Goal: Information Seeking & Learning: Learn about a topic

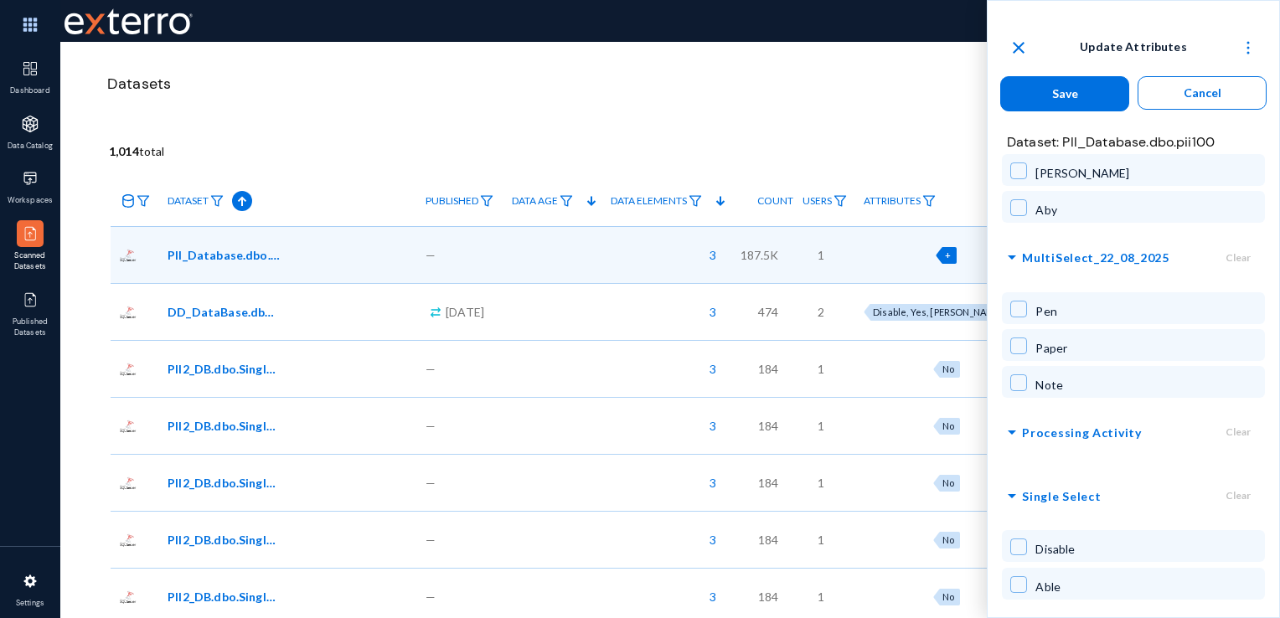
scroll to position [2352, 0]
click at [1034, 421] on span "Processing Activity" at bounding box center [1081, 431] width 119 height 21
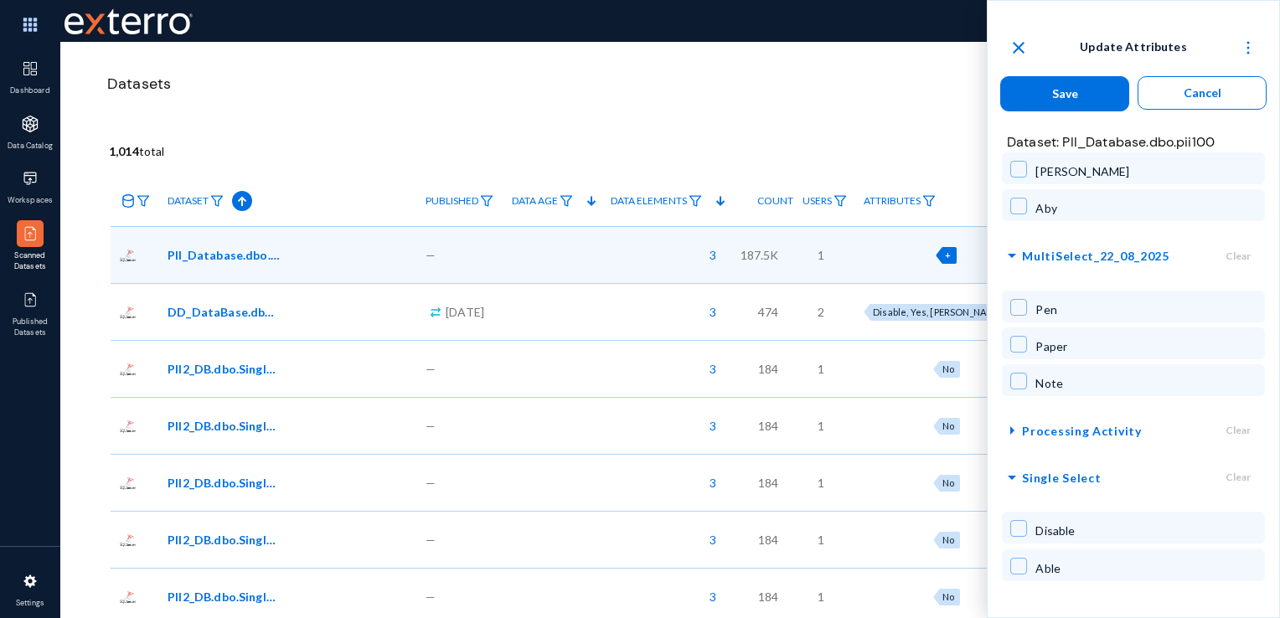
click at [1034, 421] on span "Processing Activity" at bounding box center [1081, 431] width 119 height 21
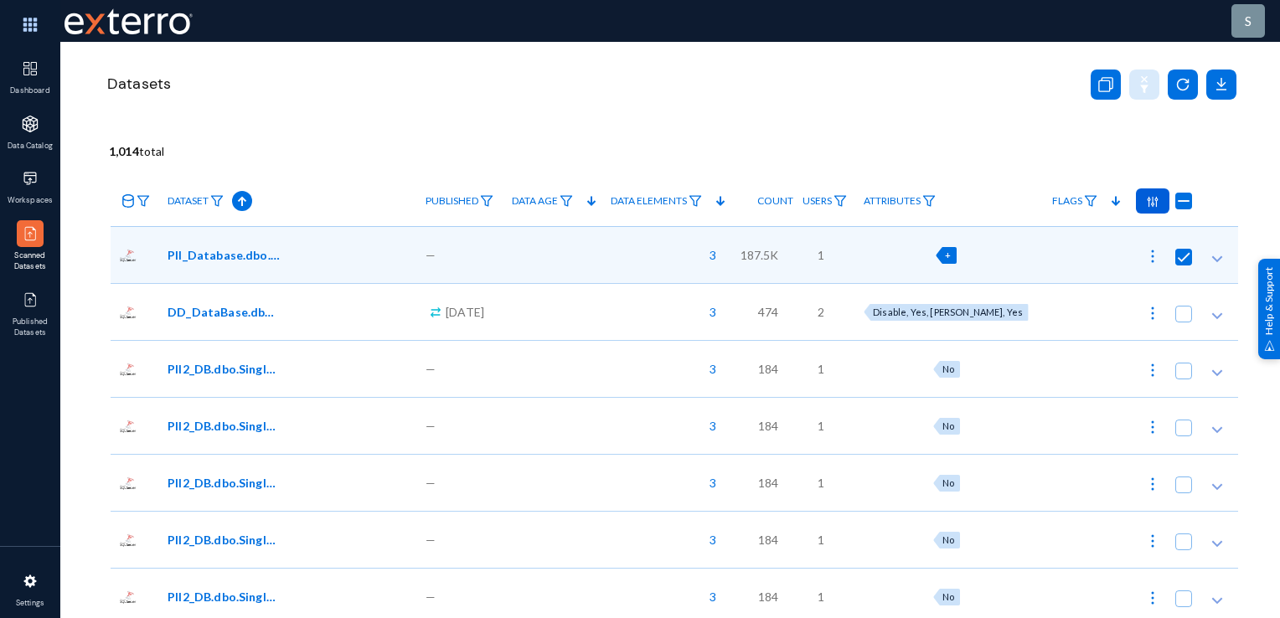
click at [416, 117] on div "Datasets" at bounding box center [671, 105] width 1133 height 126
click at [35, 305] on img at bounding box center [30, 300] width 17 height 17
click at [30, 297] on img at bounding box center [30, 300] width 17 height 17
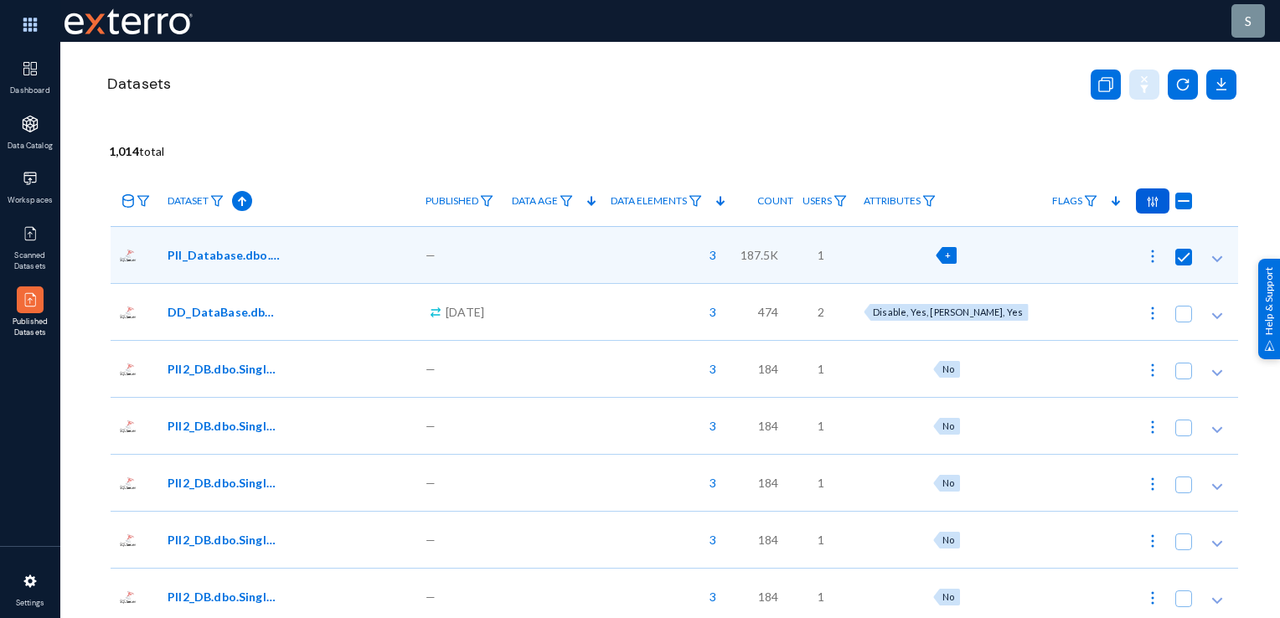
click at [30, 297] on img at bounding box center [30, 300] width 17 height 17
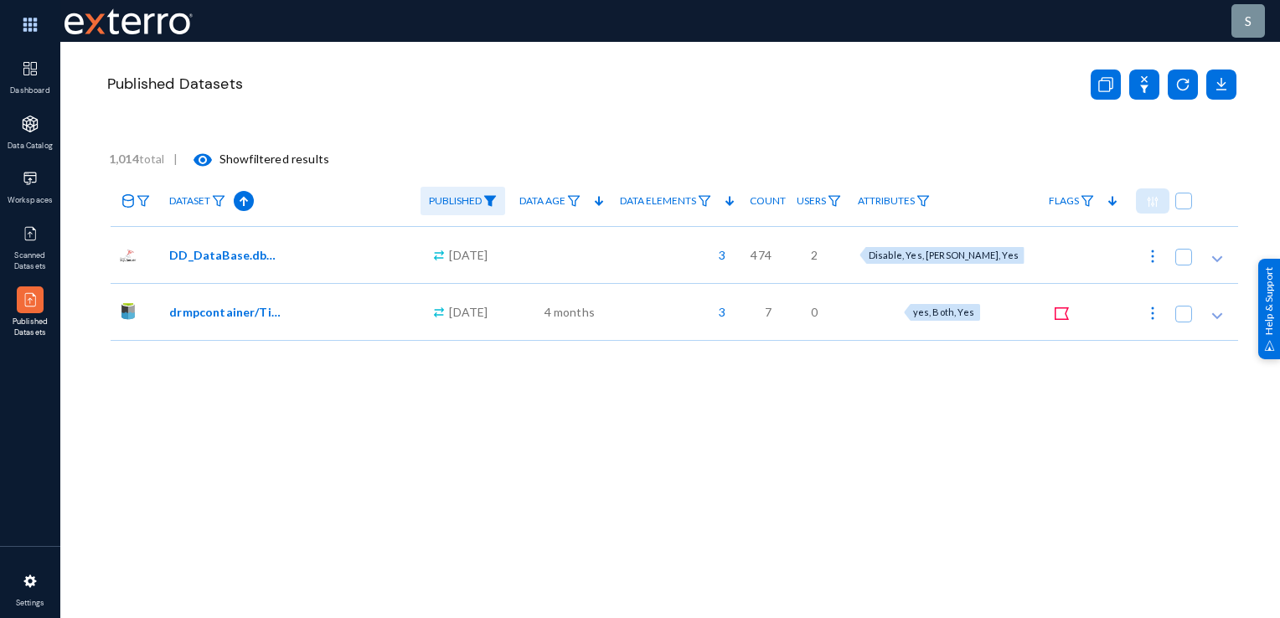
click at [492, 203] on img at bounding box center [489, 201] width 13 height 12
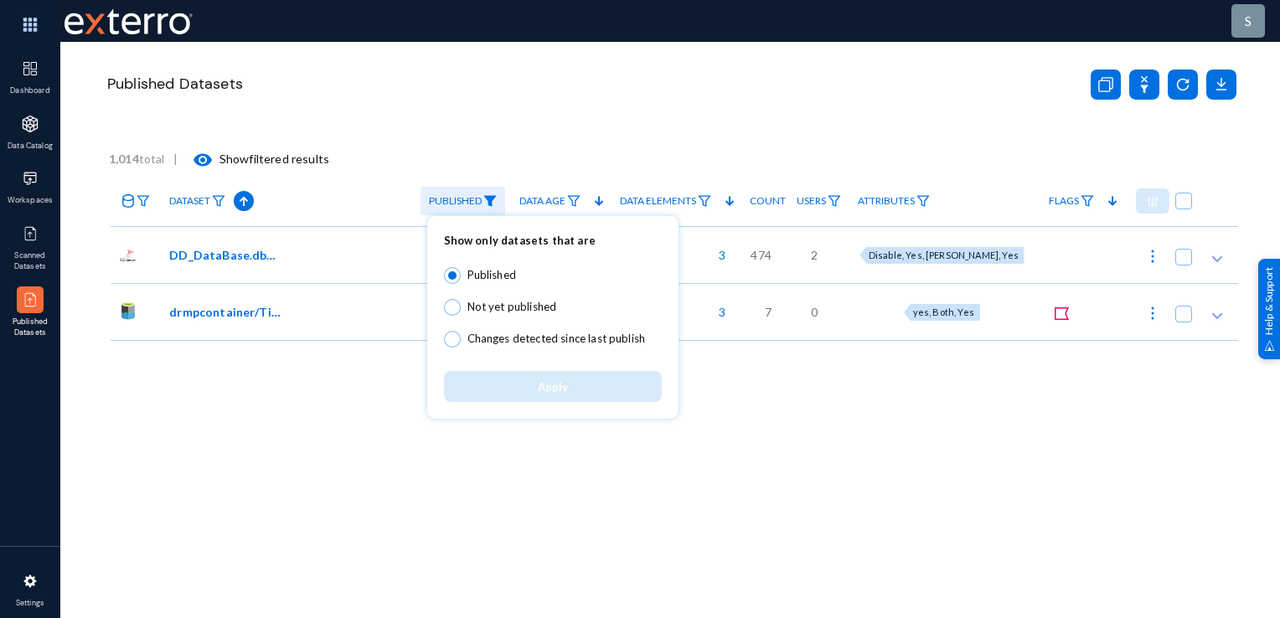
click at [203, 521] on div at bounding box center [640, 309] width 1280 height 618
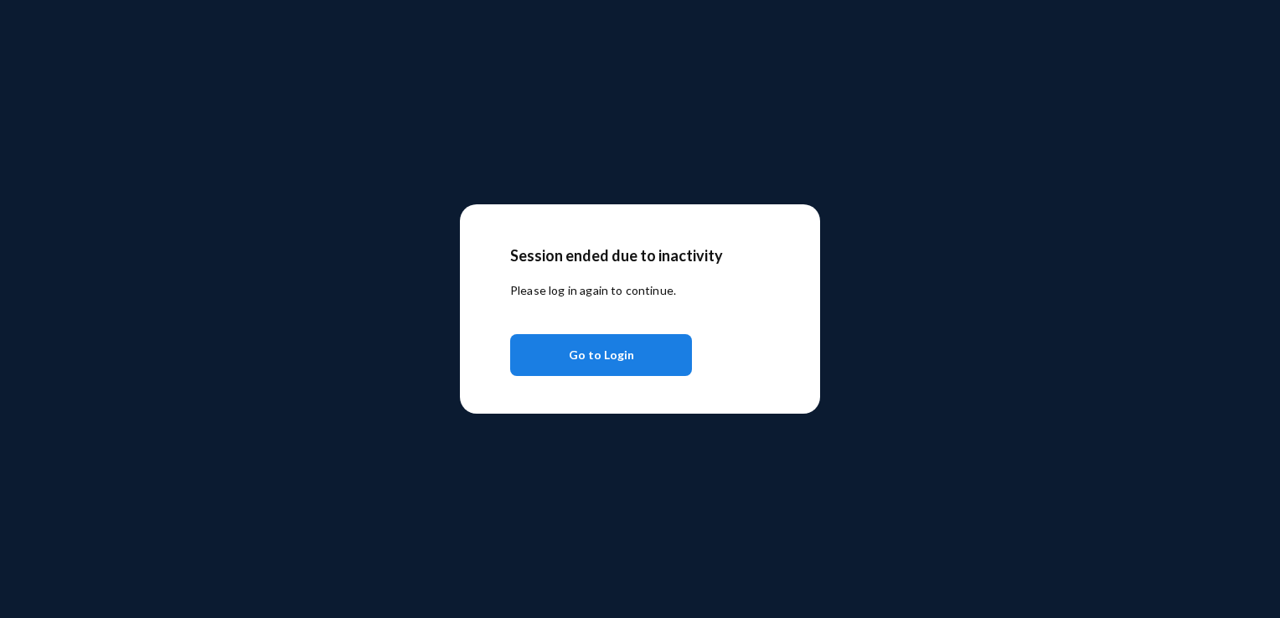
click at [603, 355] on span "Go to Login" at bounding box center [601, 355] width 65 height 30
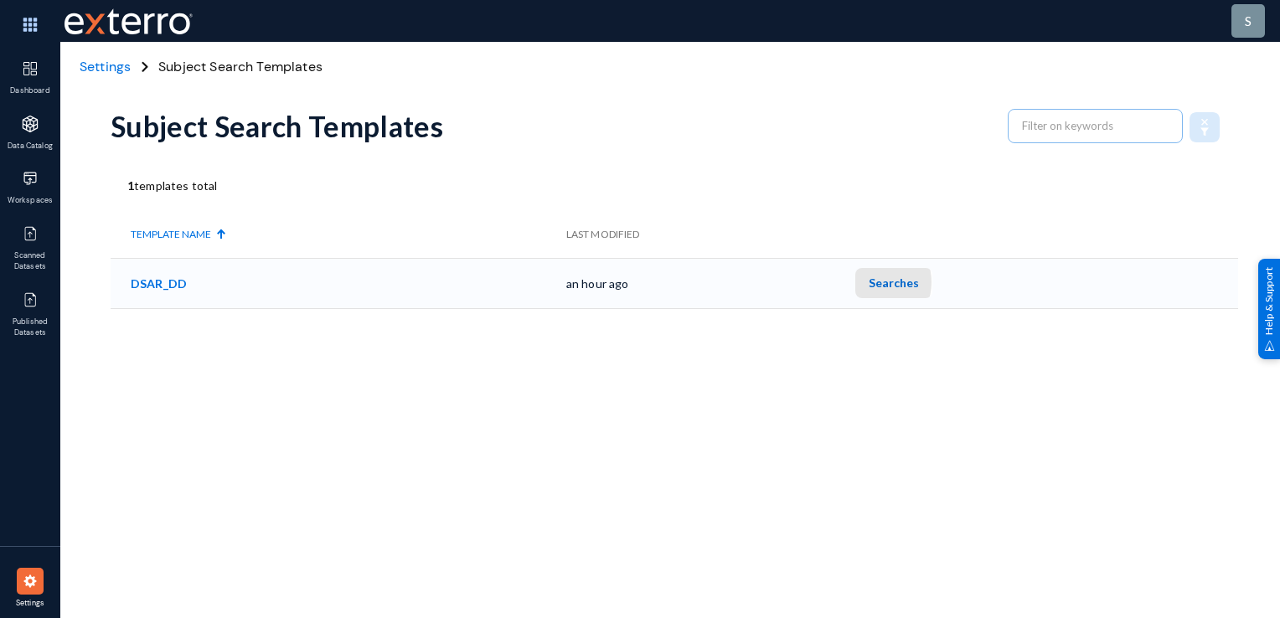
click at [887, 282] on span "Searches" at bounding box center [894, 283] width 50 height 14
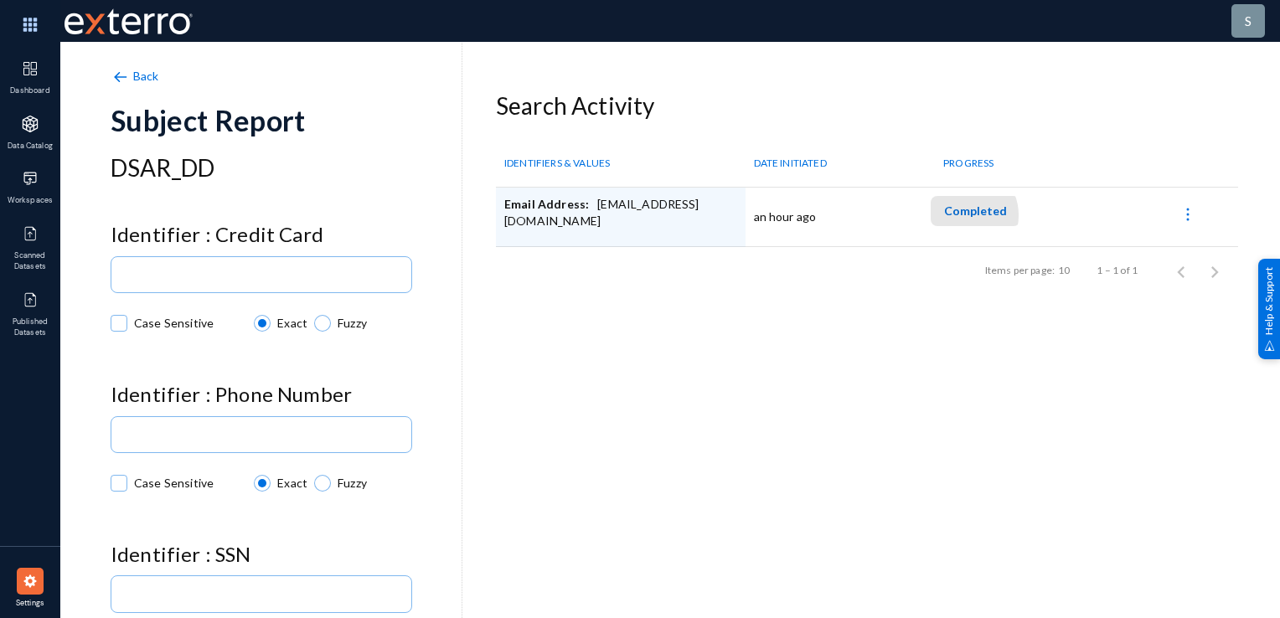
click at [961, 215] on span "Completed" at bounding box center [975, 211] width 63 height 14
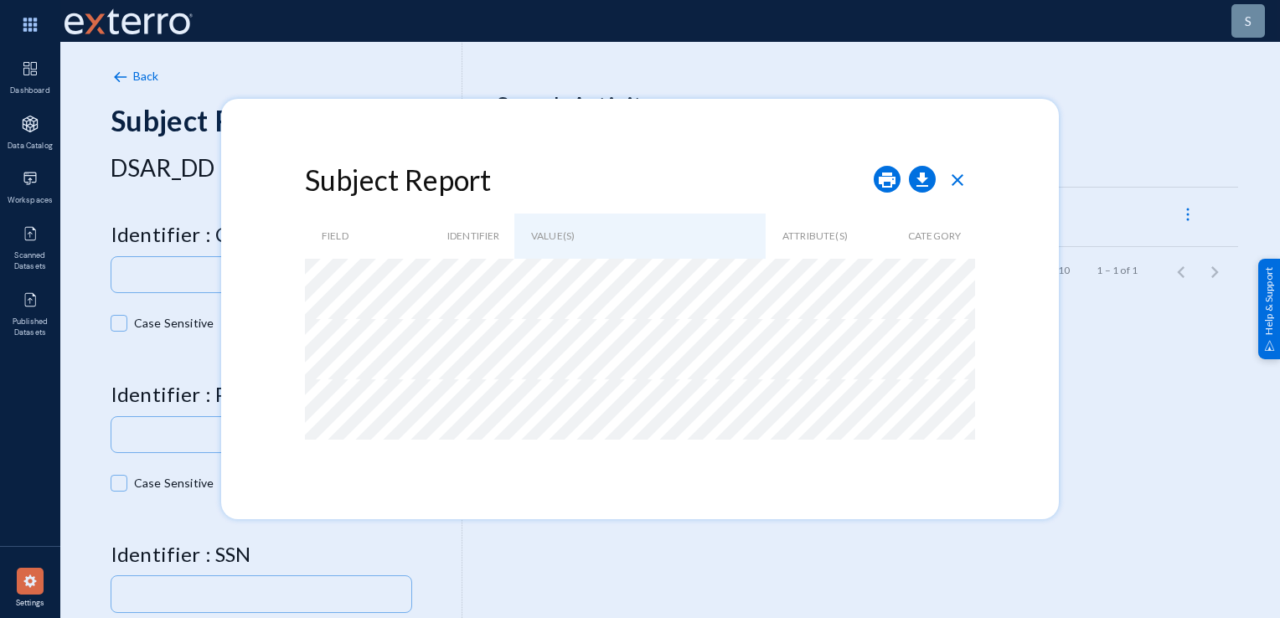
click at [543, 528] on div at bounding box center [640, 309] width 1280 height 618
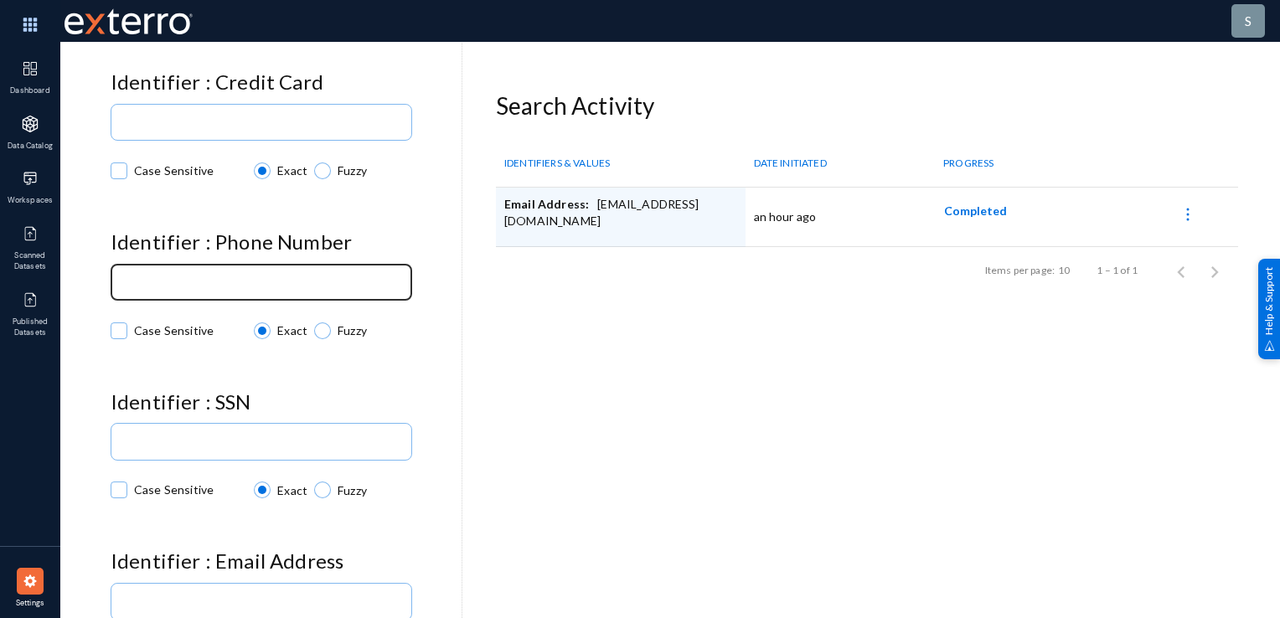
scroll to position [225, 0]
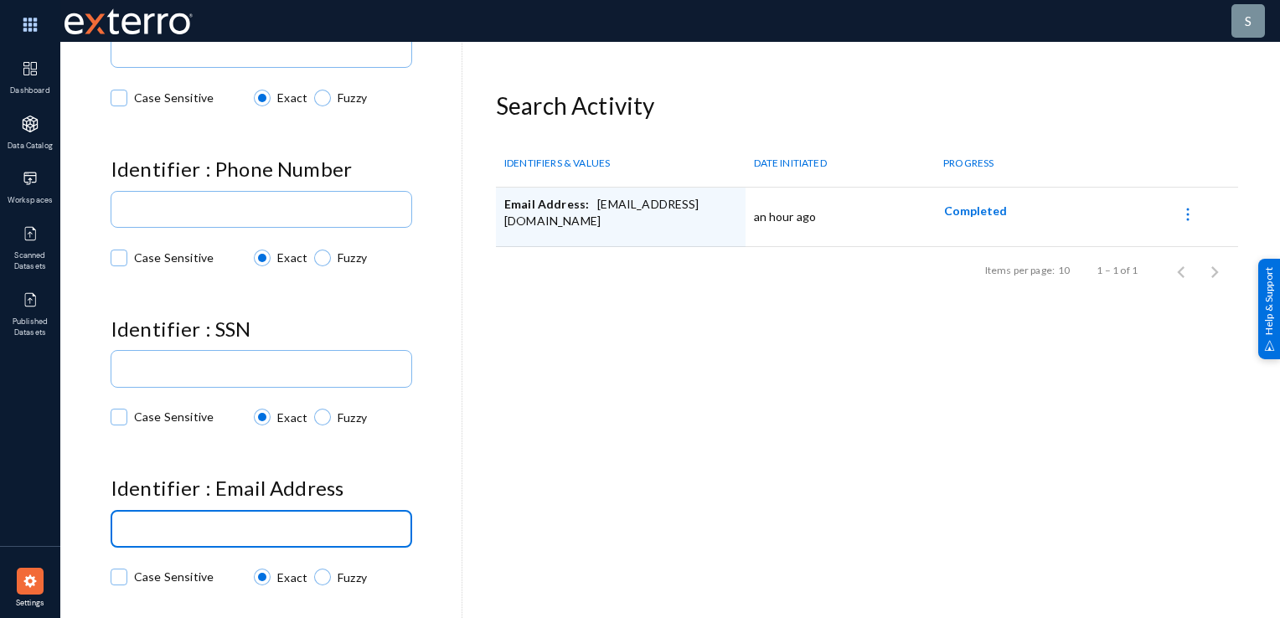
click at [262, 526] on input at bounding box center [265, 530] width 280 height 13
paste input "jmoore@hotmail.com"
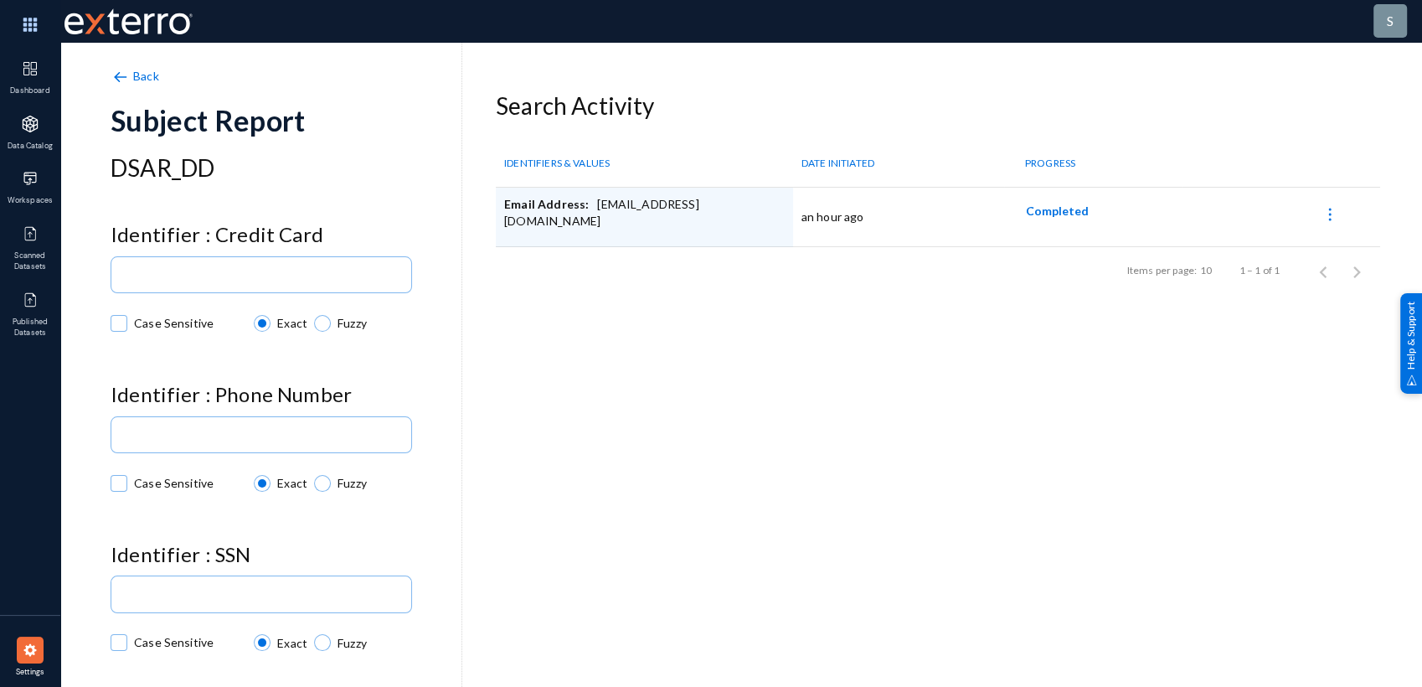
scroll to position [0, 0]
type input "jmoore@hotmail.com"
click at [132, 73] on link "Back" at bounding box center [137, 76] width 53 height 14
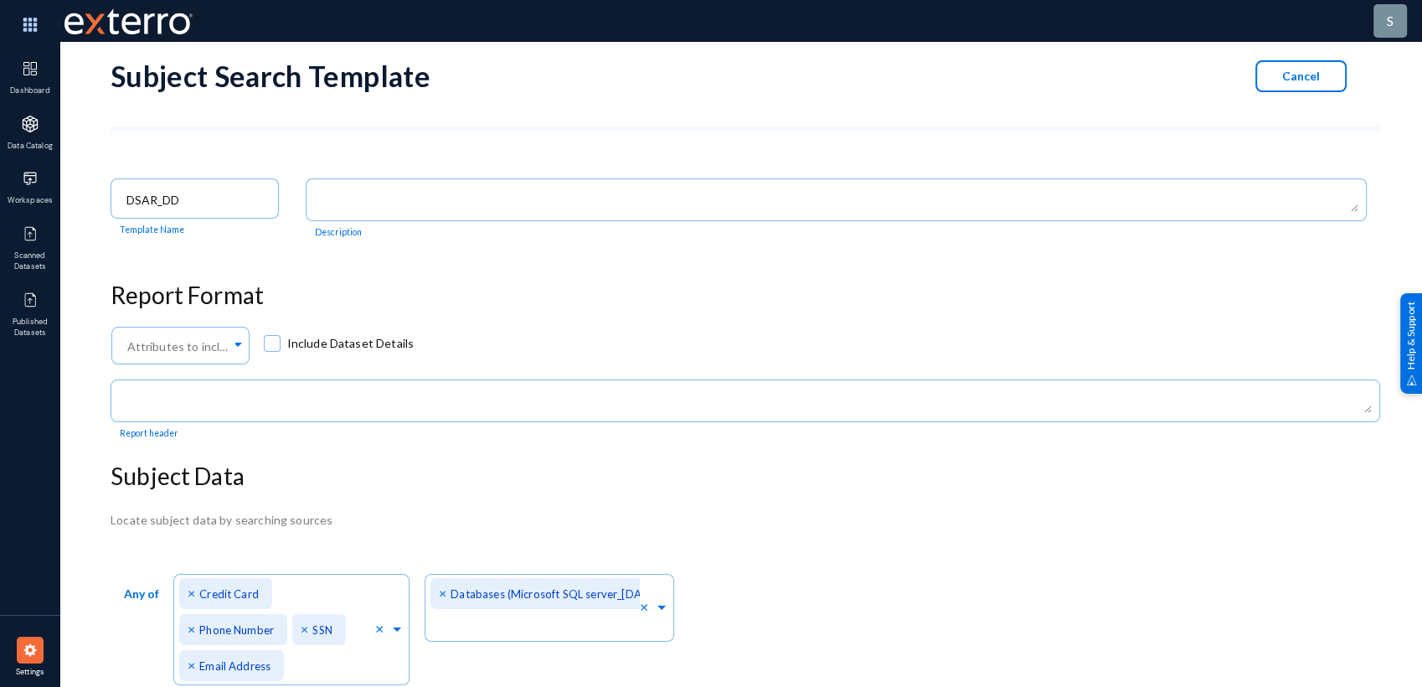
click at [1279, 90] on div "Subject Search Template Cancel" at bounding box center [746, 88] width 1270 height 93
click at [1279, 82] on button "Cancel" at bounding box center [1301, 76] width 91 height 32
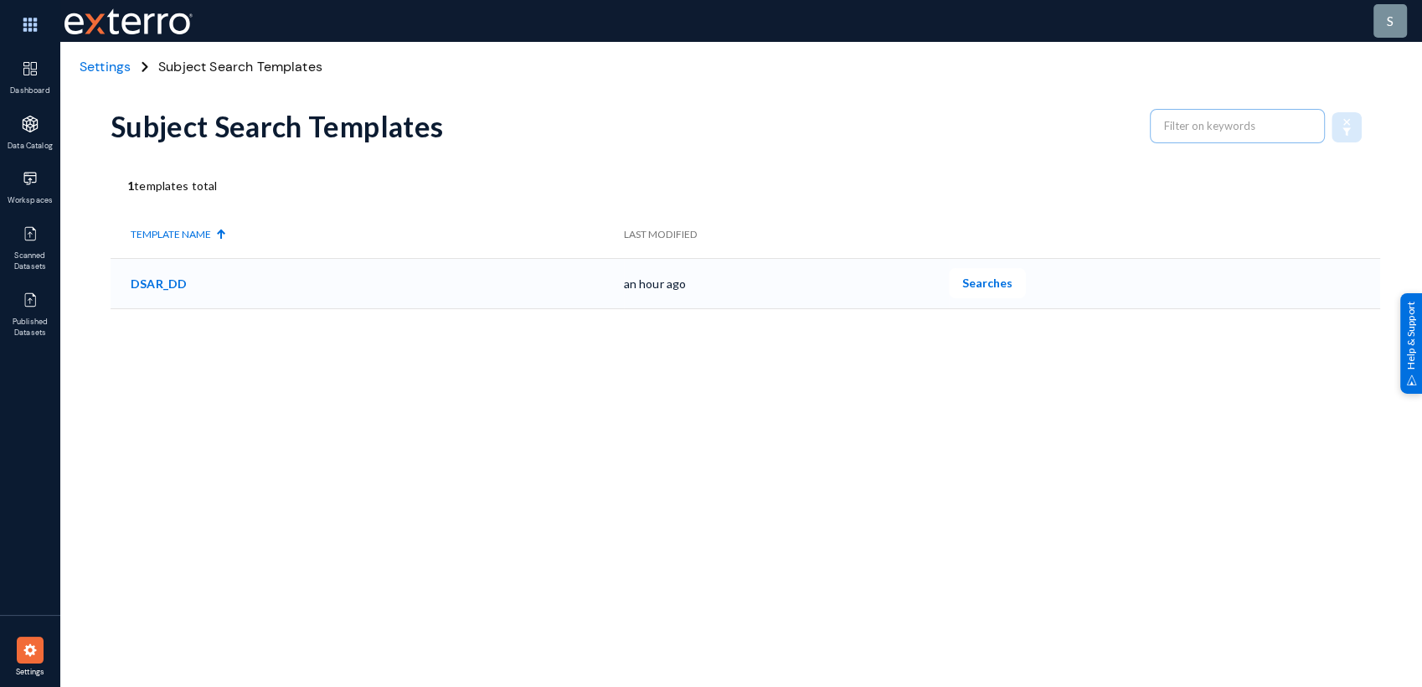
click at [164, 276] on link "DSAR_DD" at bounding box center [159, 283] width 56 height 14
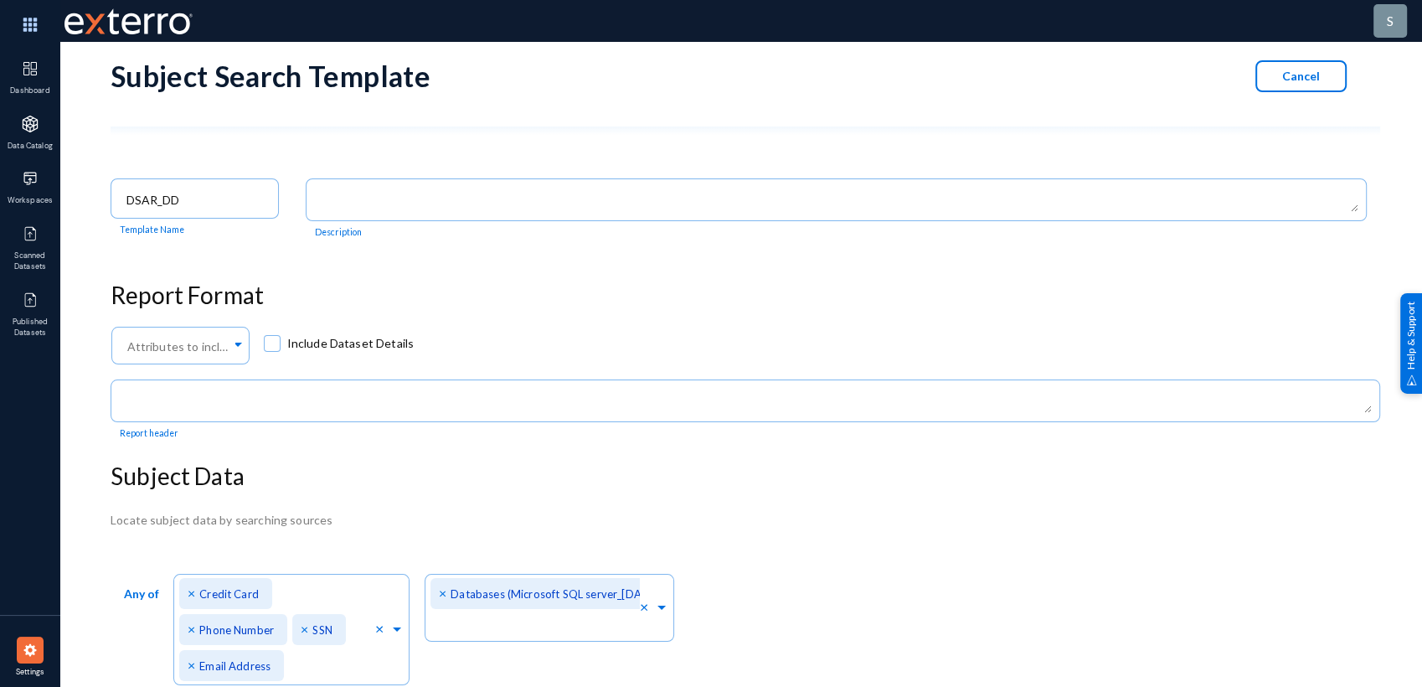
click at [1259, 82] on button "Cancel" at bounding box center [1301, 76] width 91 height 32
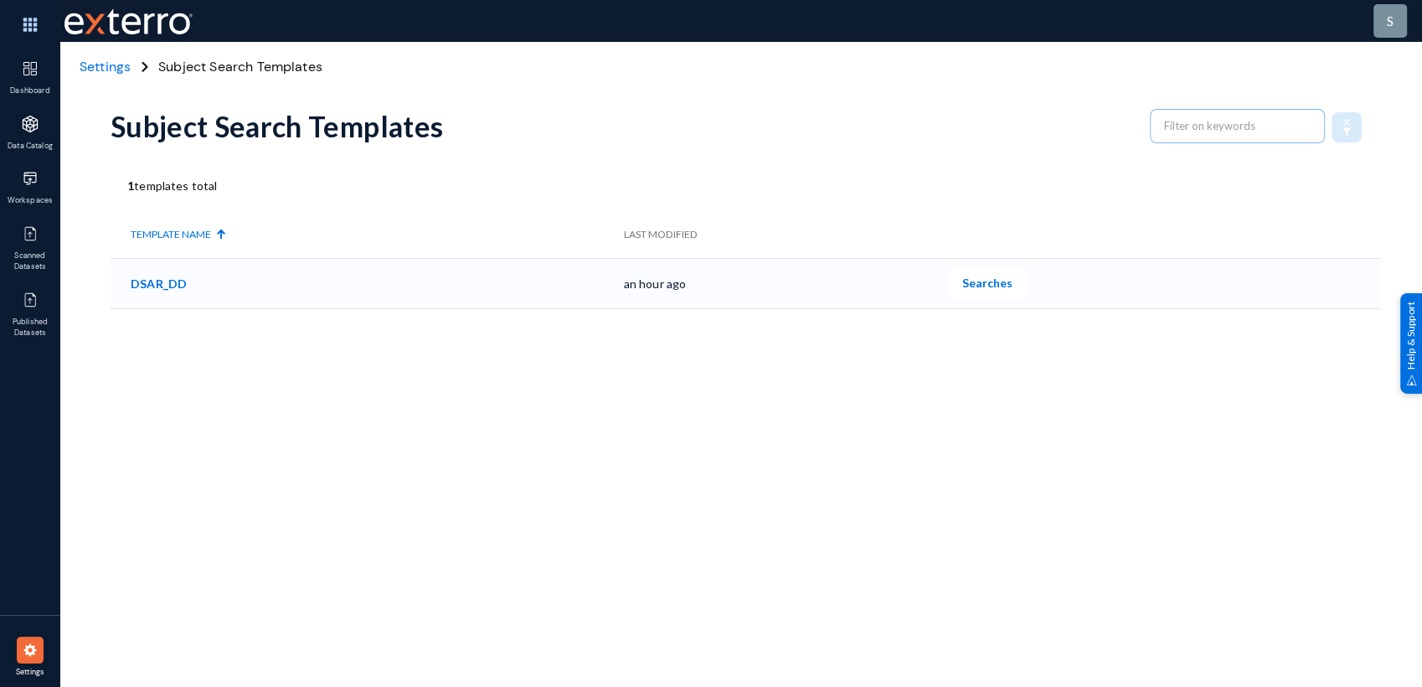
click at [990, 296] on button "Searches" at bounding box center [987, 283] width 77 height 30
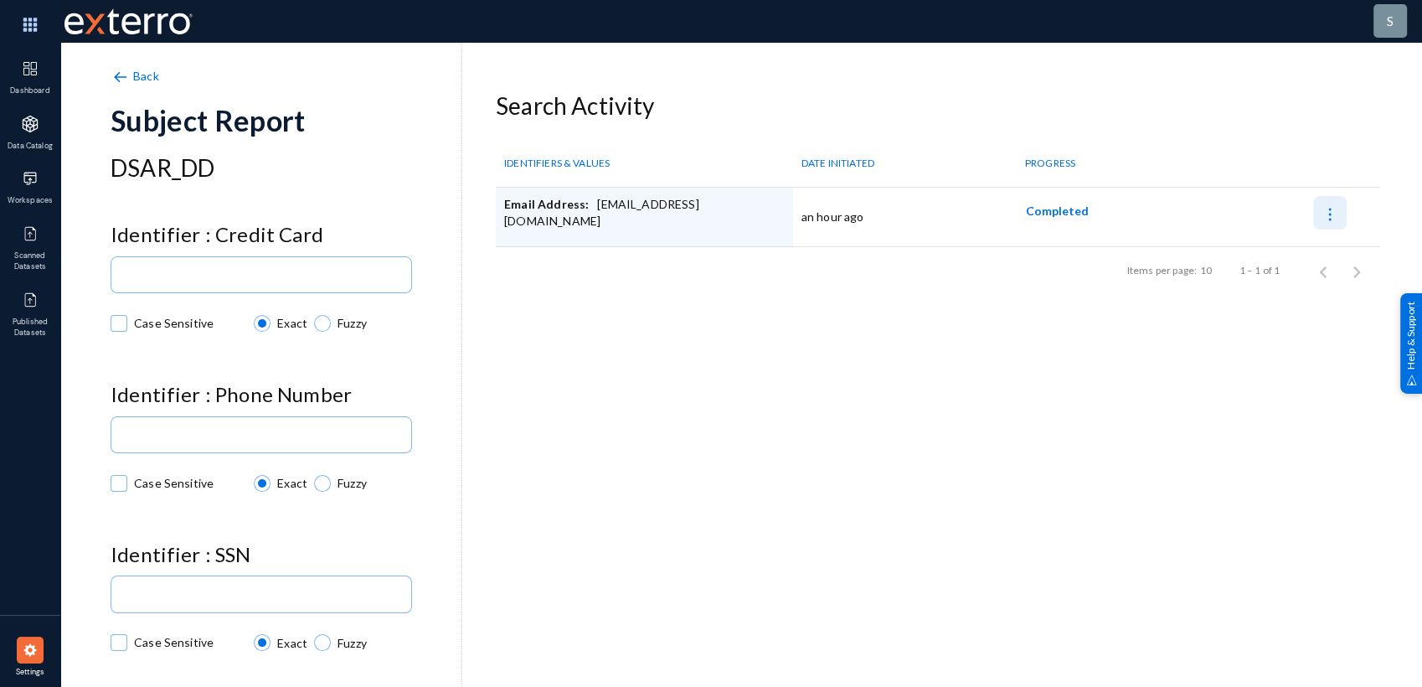
click at [1279, 224] on button at bounding box center [1331, 213] width 34 height 34
click at [1040, 213] on div at bounding box center [711, 343] width 1422 height 687
click at [1040, 213] on span "Completed" at bounding box center [1057, 211] width 63 height 14
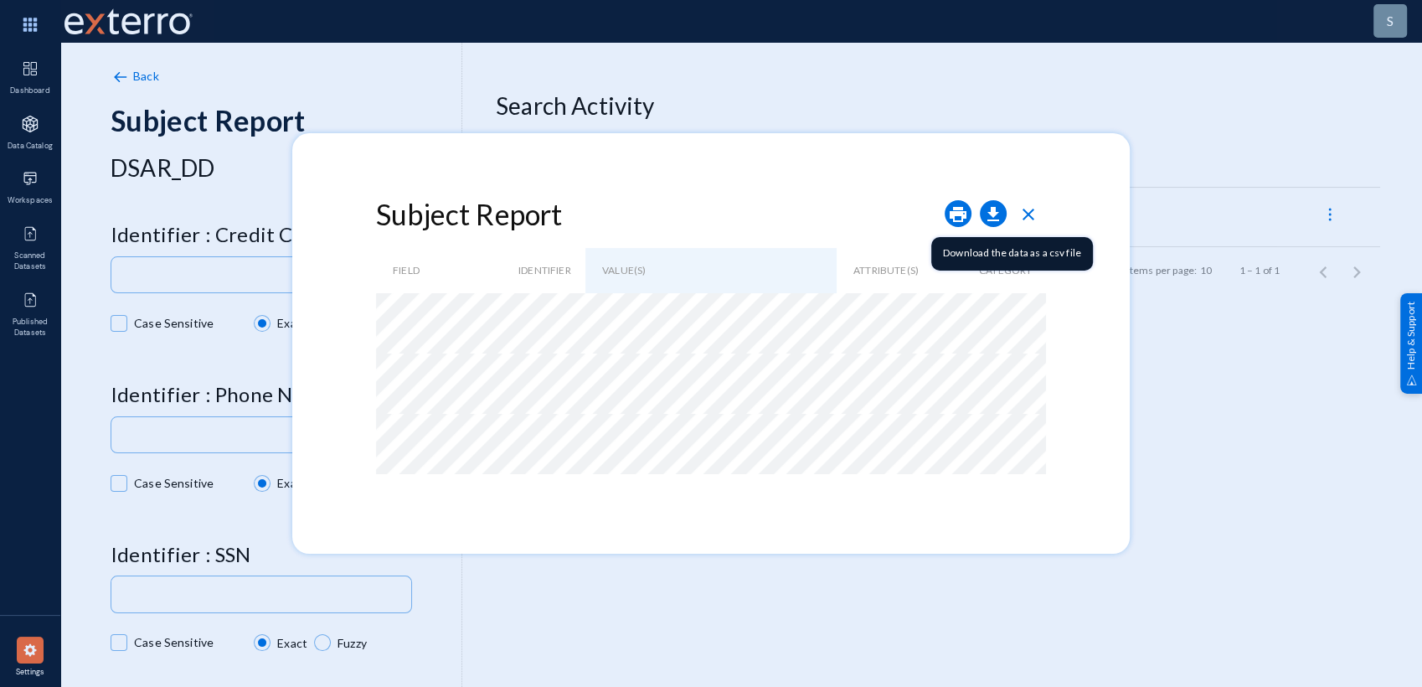
click at [999, 224] on link "download" at bounding box center [993, 218] width 20 height 20
click at [868, 560] on div at bounding box center [711, 343] width 1422 height 687
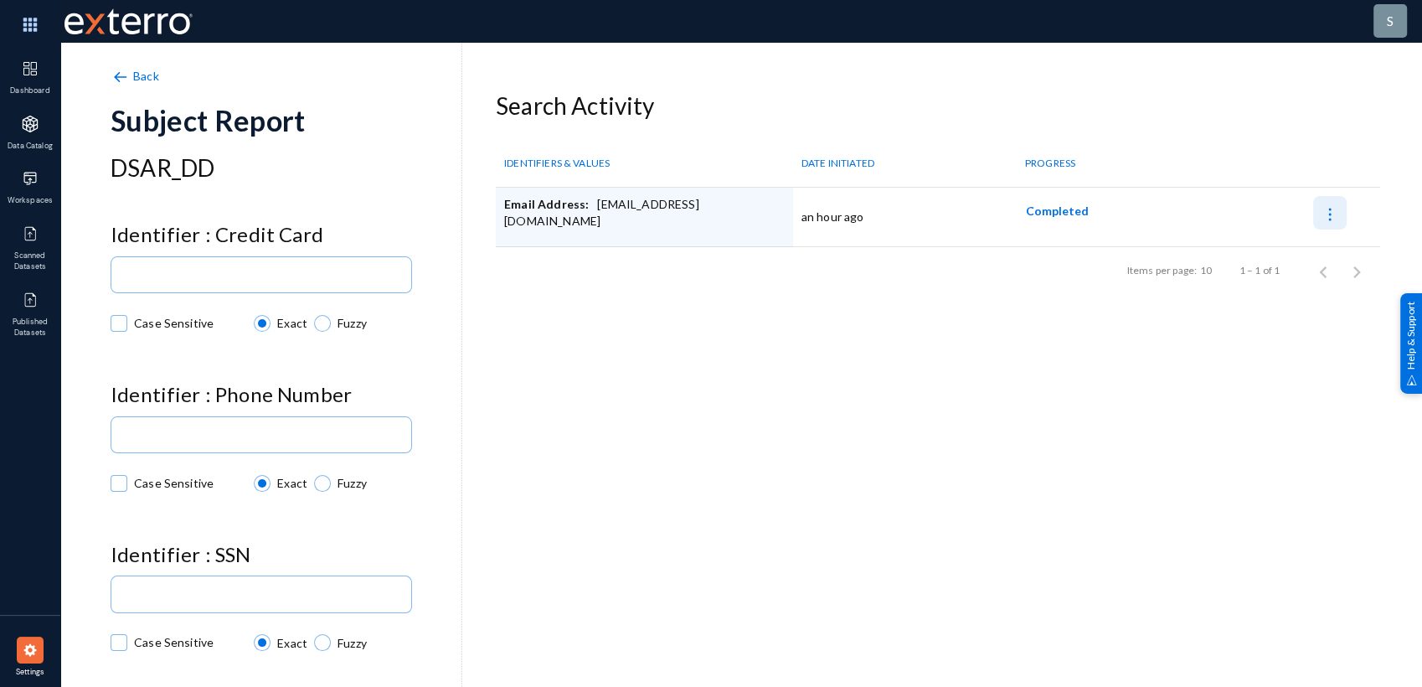
click at [1279, 214] on img at bounding box center [1330, 214] width 17 height 17
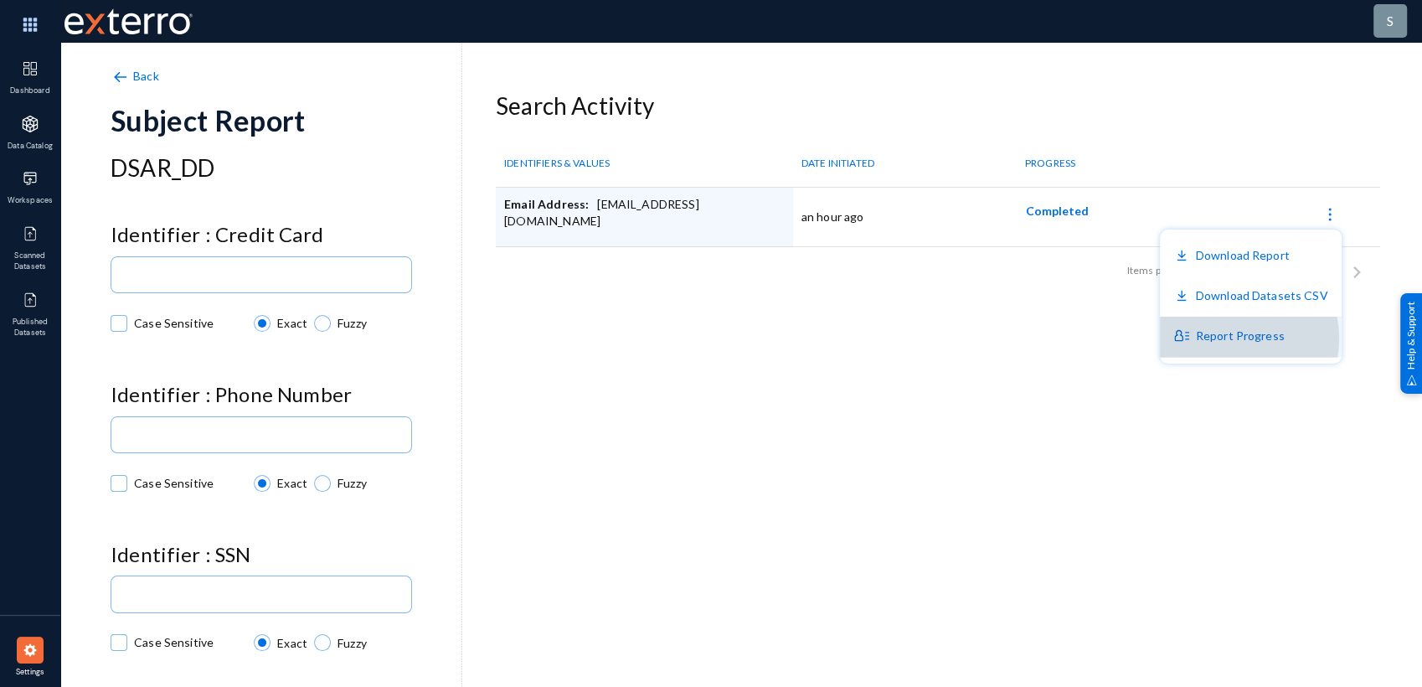
click at [1233, 338] on button "Report Progress" at bounding box center [1251, 337] width 182 height 40
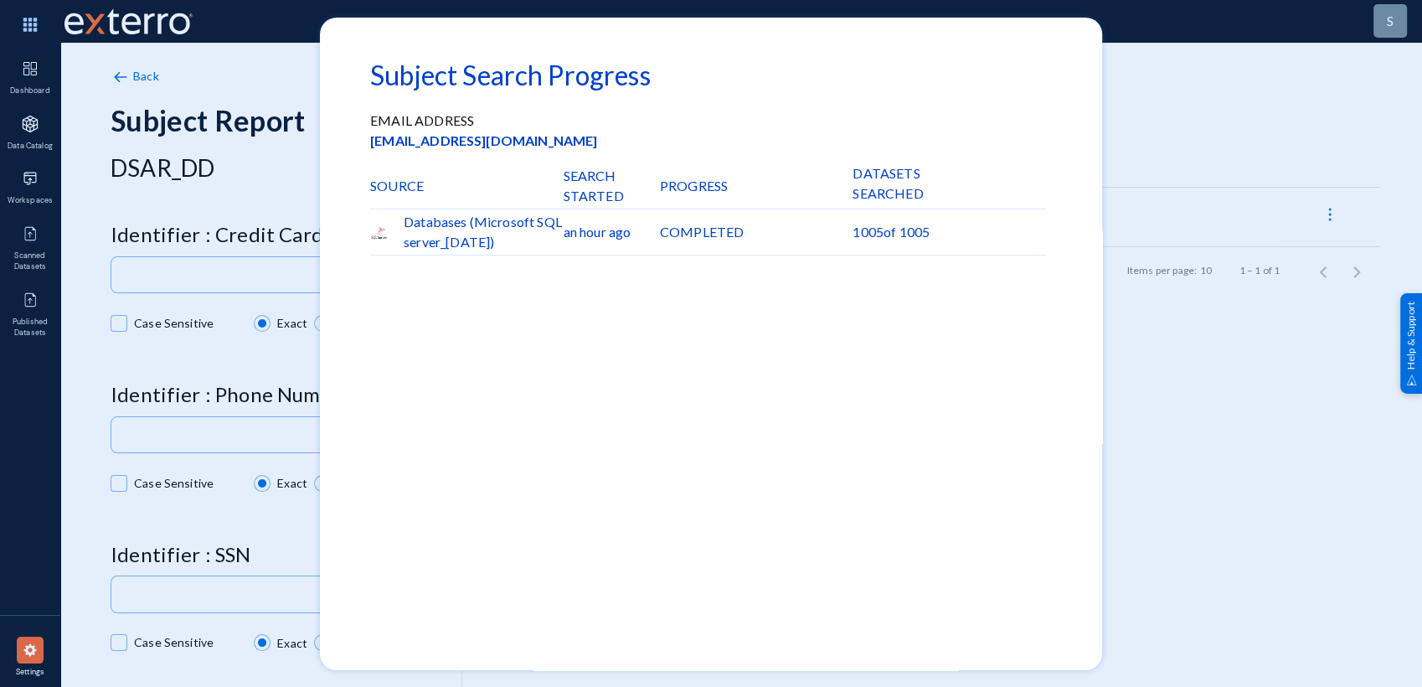
click at [1183, 287] on div at bounding box center [711, 343] width 1422 height 687
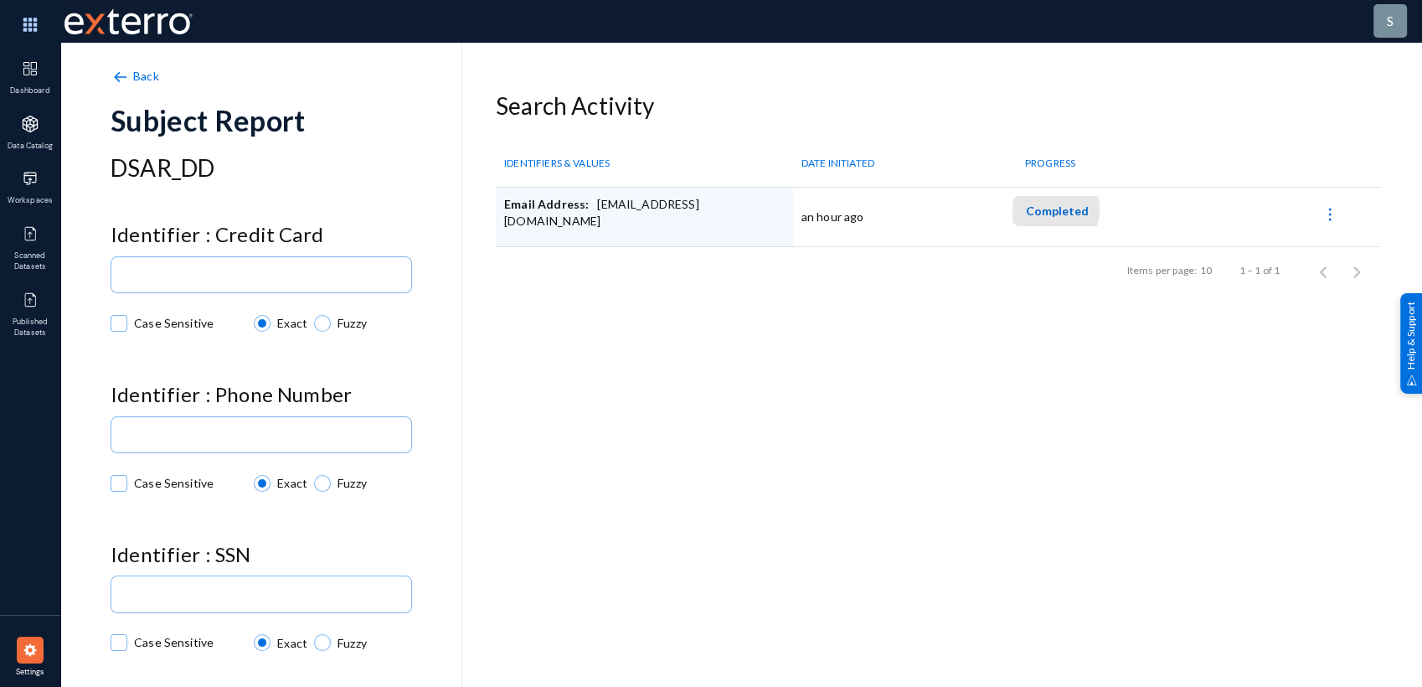
click at [1045, 209] on span "Completed" at bounding box center [1057, 211] width 63 height 14
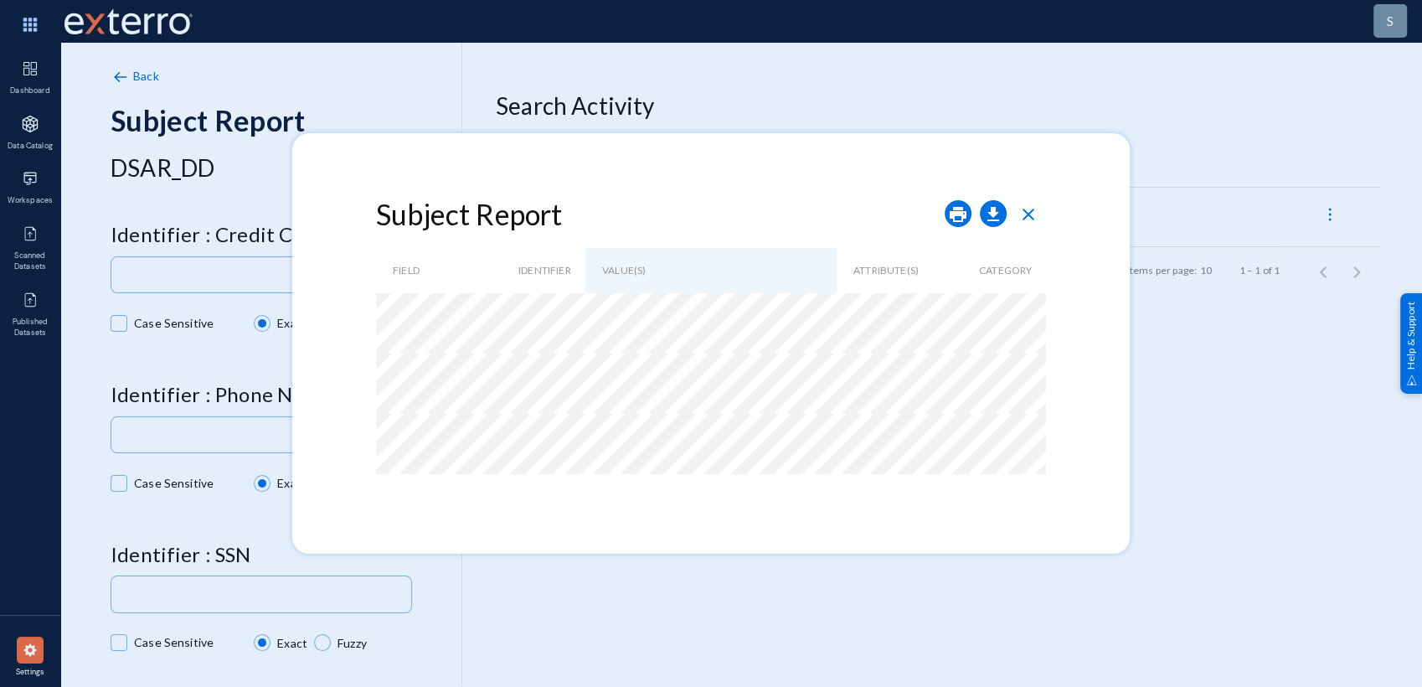
click at [1034, 208] on span "close" at bounding box center [1029, 214] width 20 height 20
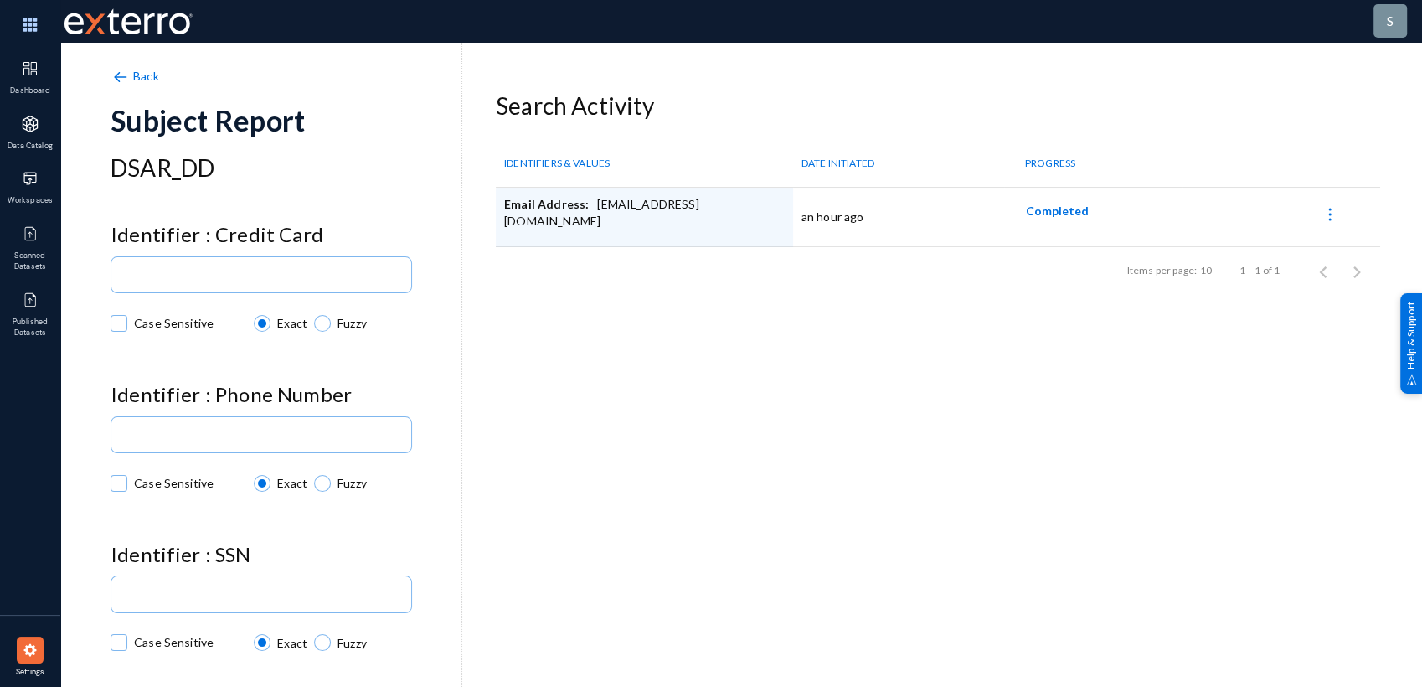
click at [123, 77] on img at bounding box center [120, 77] width 18 height 18
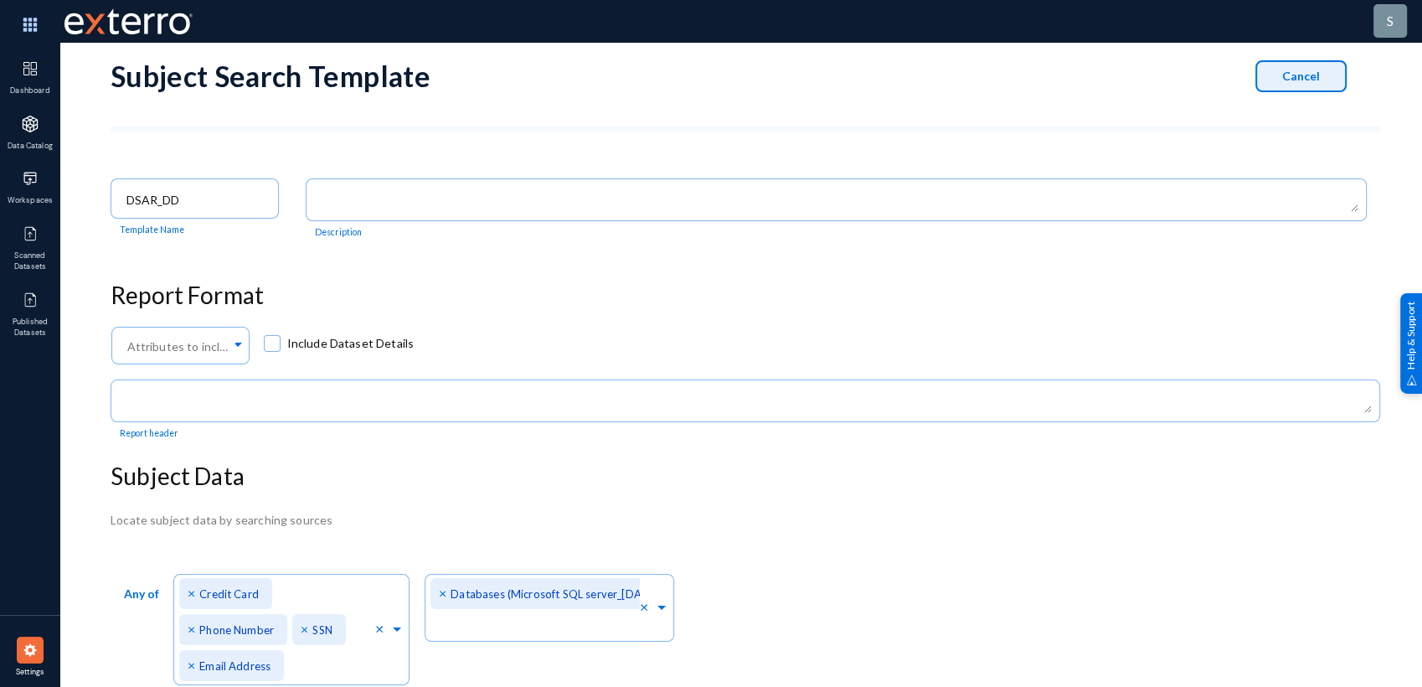
click at [1279, 66] on button "Cancel" at bounding box center [1301, 76] width 91 height 32
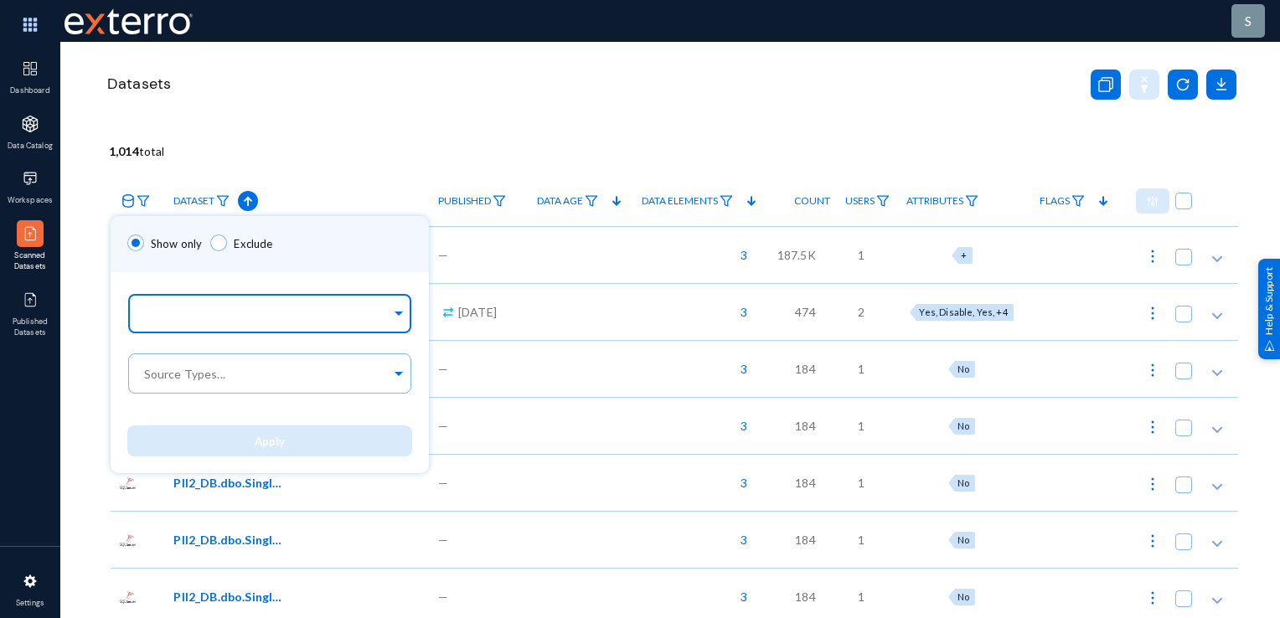
click at [180, 307] on div at bounding box center [266, 315] width 250 height 28
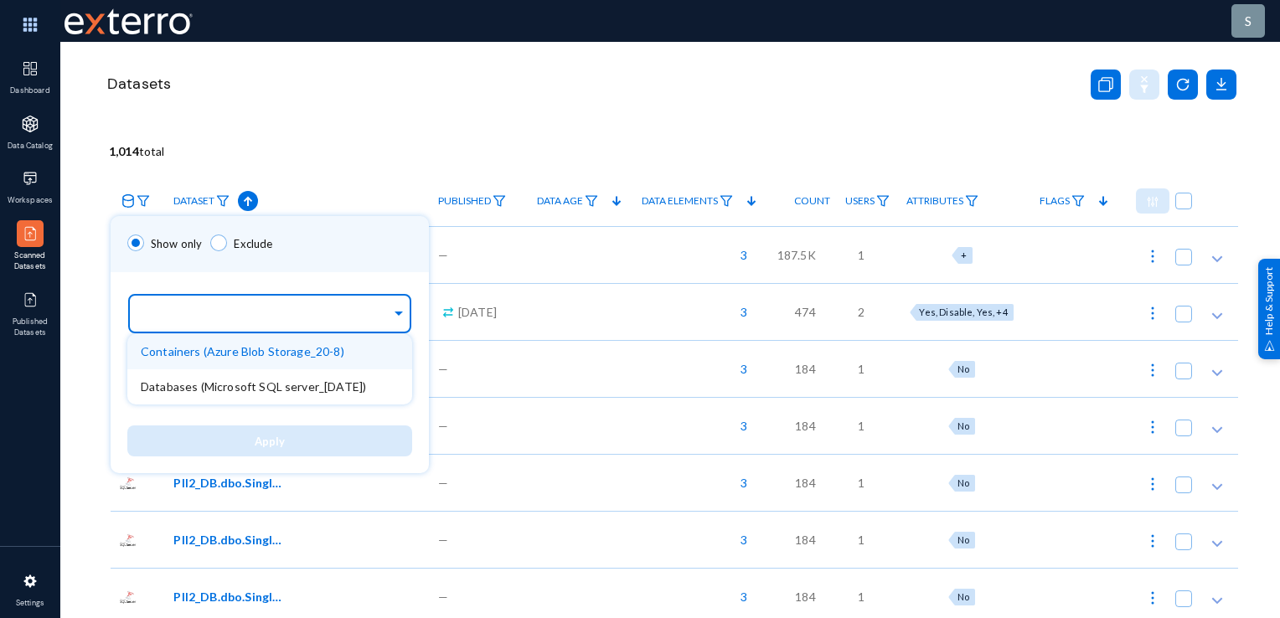
click at [214, 360] on div "Containers (Azure Blob Storage_20-8)" at bounding box center [269, 351] width 285 height 35
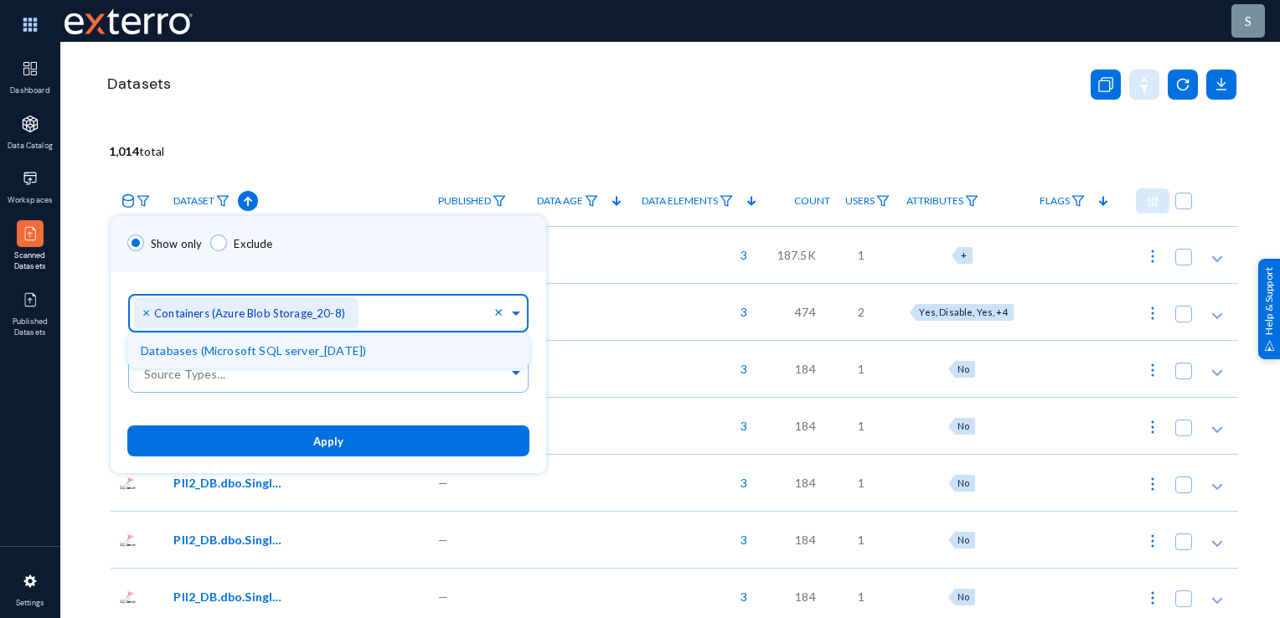
click at [239, 452] on button "Apply" at bounding box center [328, 441] width 402 height 31
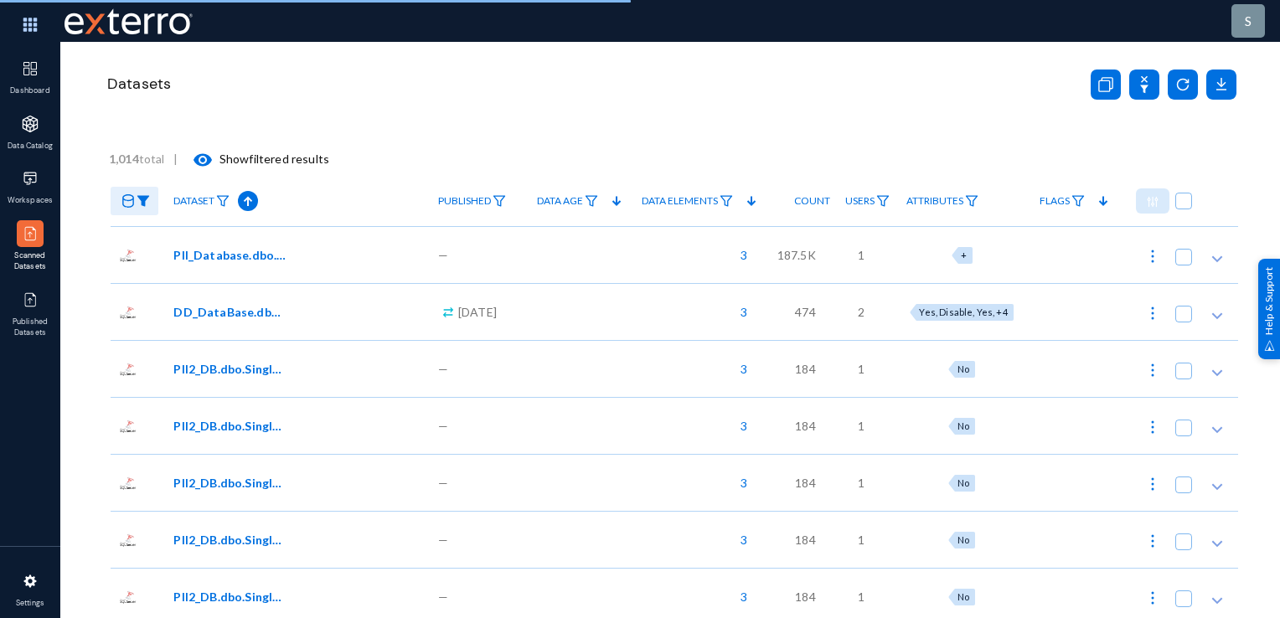
click at [244, 441] on div "PII2_DB.dbo.Single_sheet549" at bounding box center [297, 425] width 264 height 57
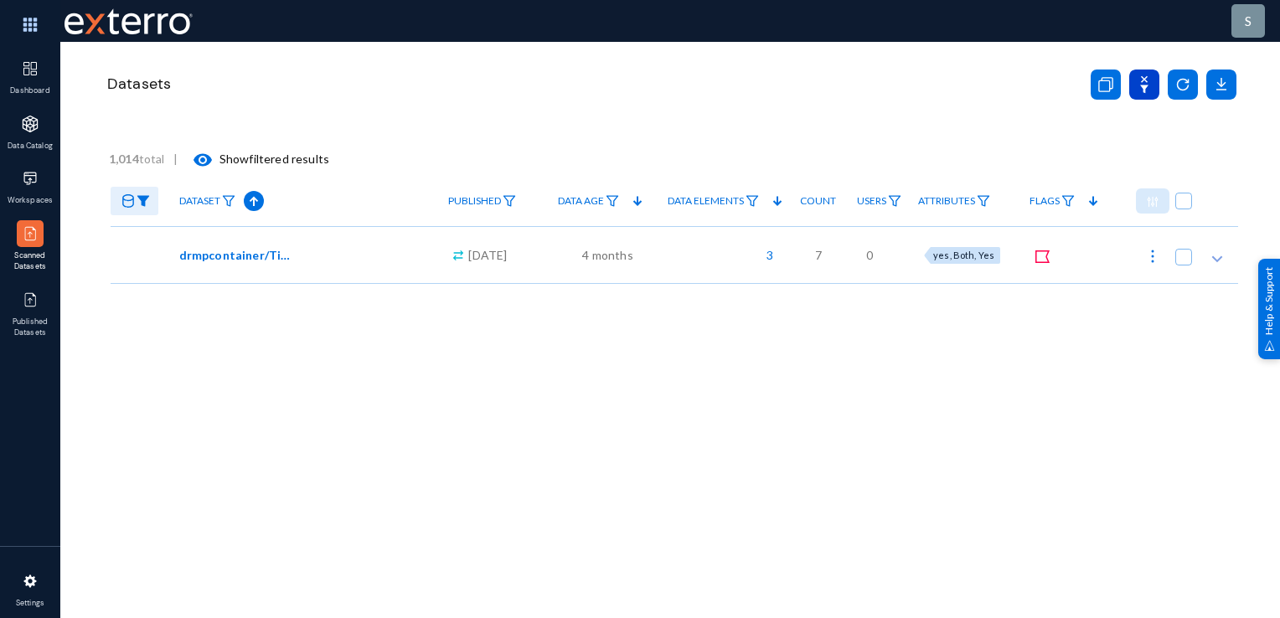
click at [1141, 82] on icon at bounding box center [1144, 85] width 30 height 30
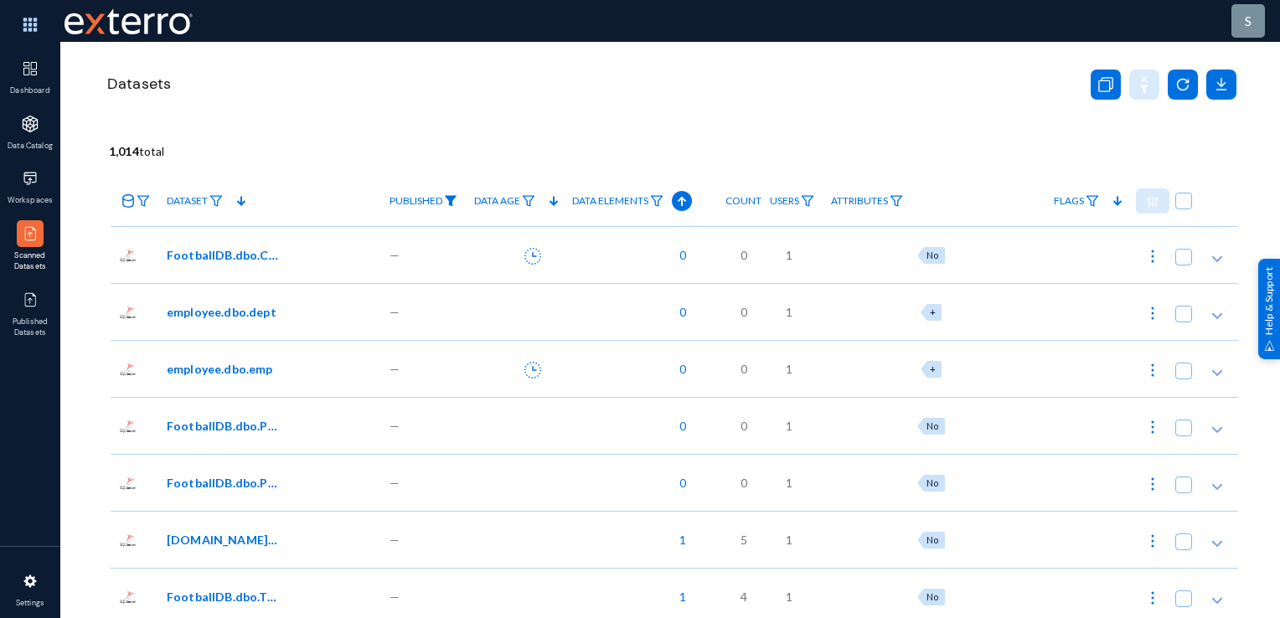
click at [457, 199] on img at bounding box center [450, 201] width 13 height 12
click at [457, 204] on img at bounding box center [450, 201] width 13 height 12
click at [457, 202] on img at bounding box center [450, 201] width 13 height 12
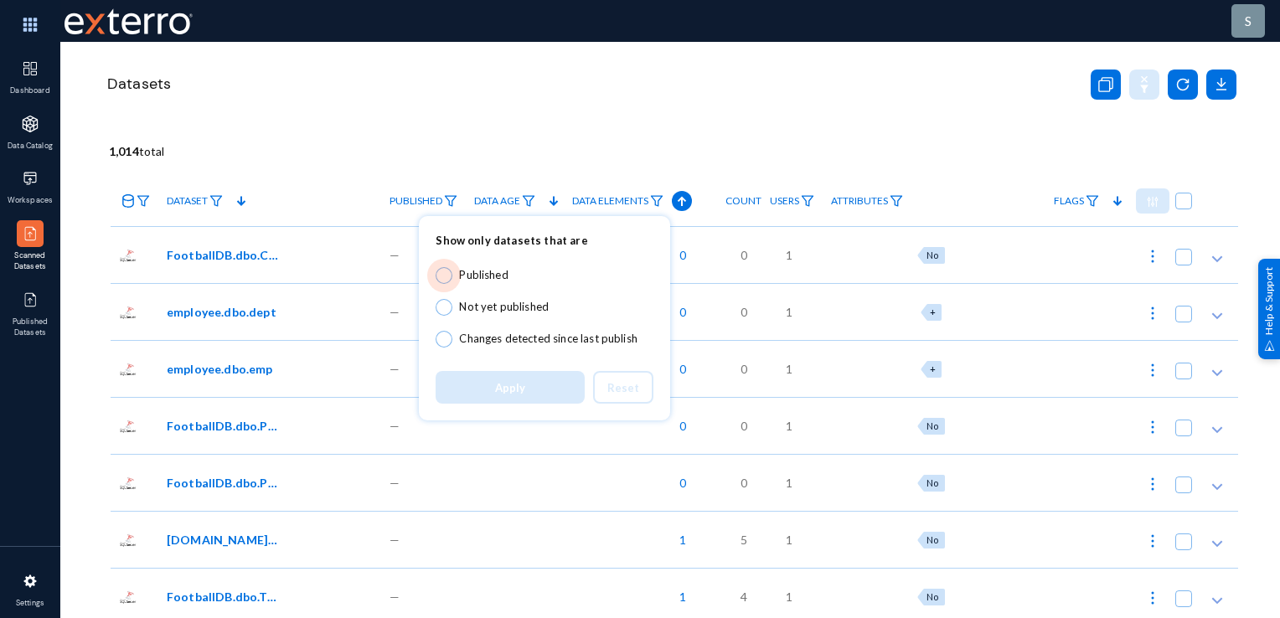
click at [447, 273] on span at bounding box center [444, 275] width 17 height 17
click at [447, 273] on input "Published" at bounding box center [444, 275] width 17 height 17
radio input "true"
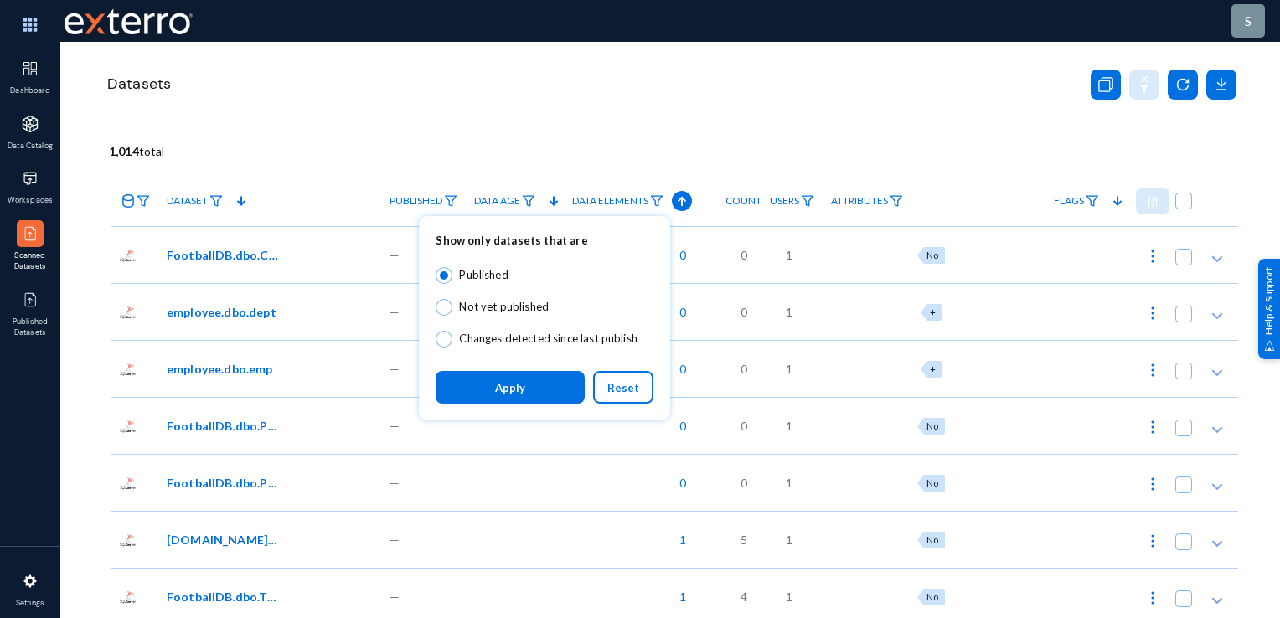
click at [530, 390] on button "Apply" at bounding box center [510, 387] width 149 height 33
click at [466, 388] on div "—" at bounding box center [423, 368] width 85 height 57
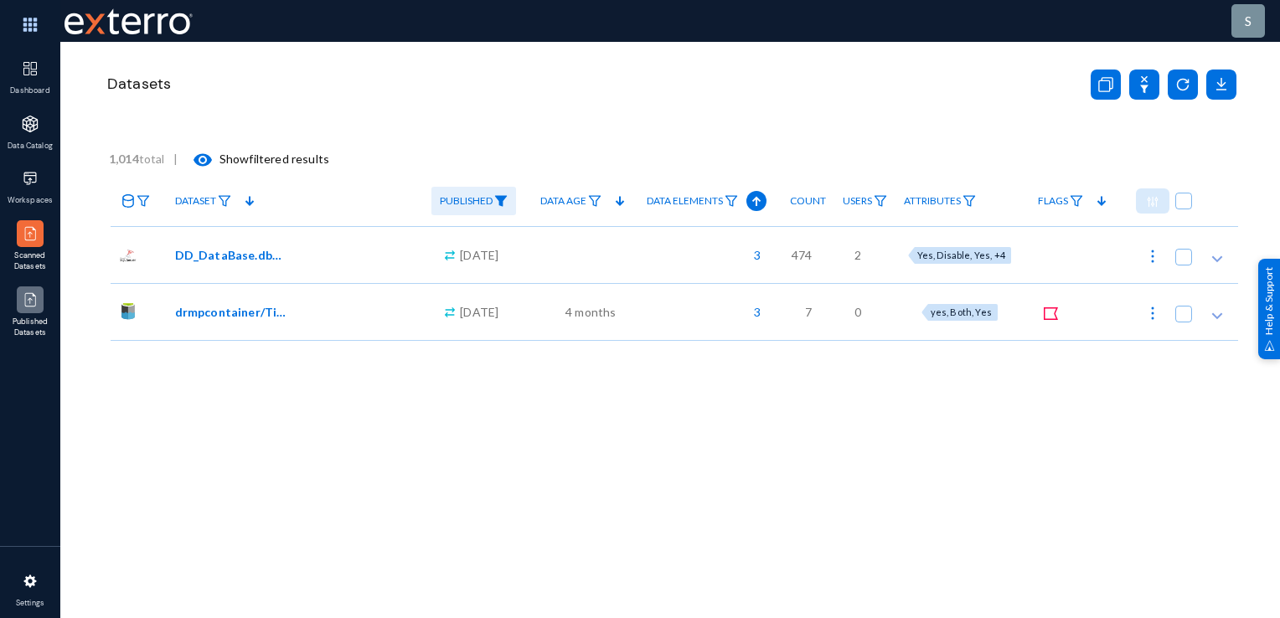
click at [23, 300] on img at bounding box center [30, 300] width 17 height 17
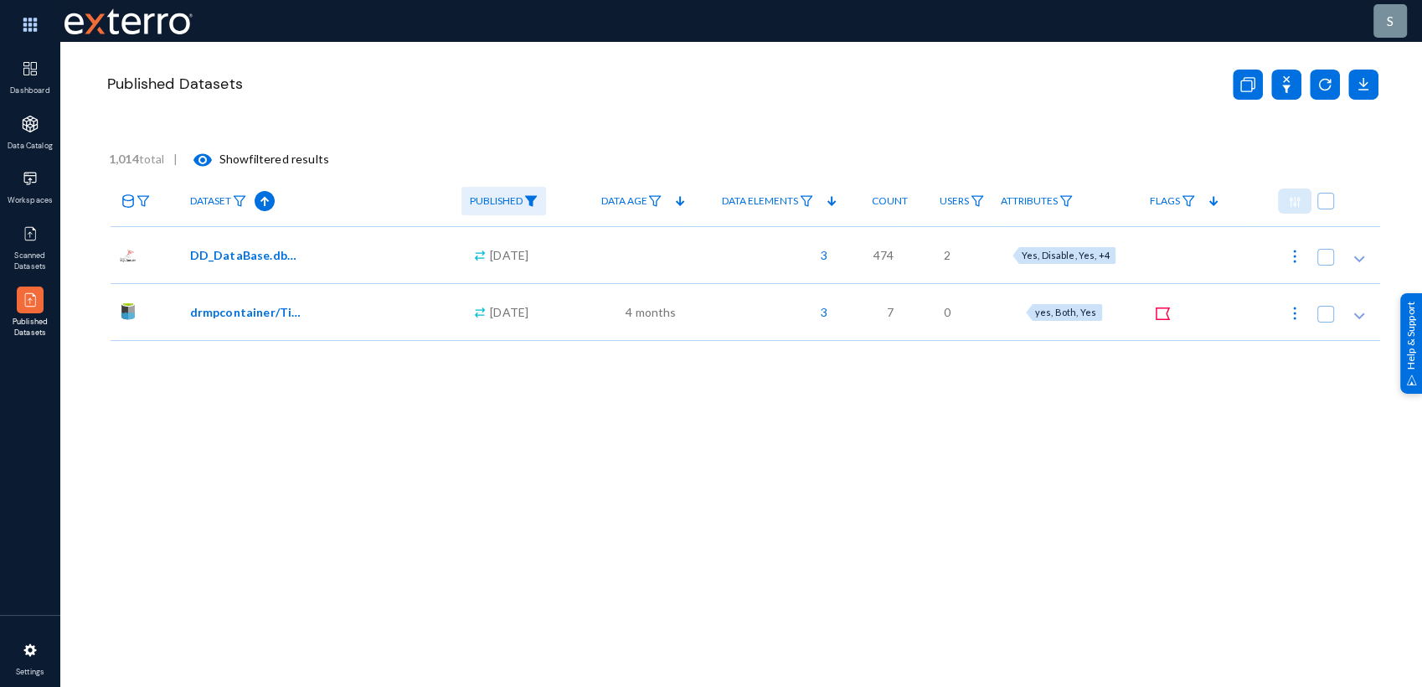
click at [526, 194] on link "Published" at bounding box center [504, 201] width 85 height 29
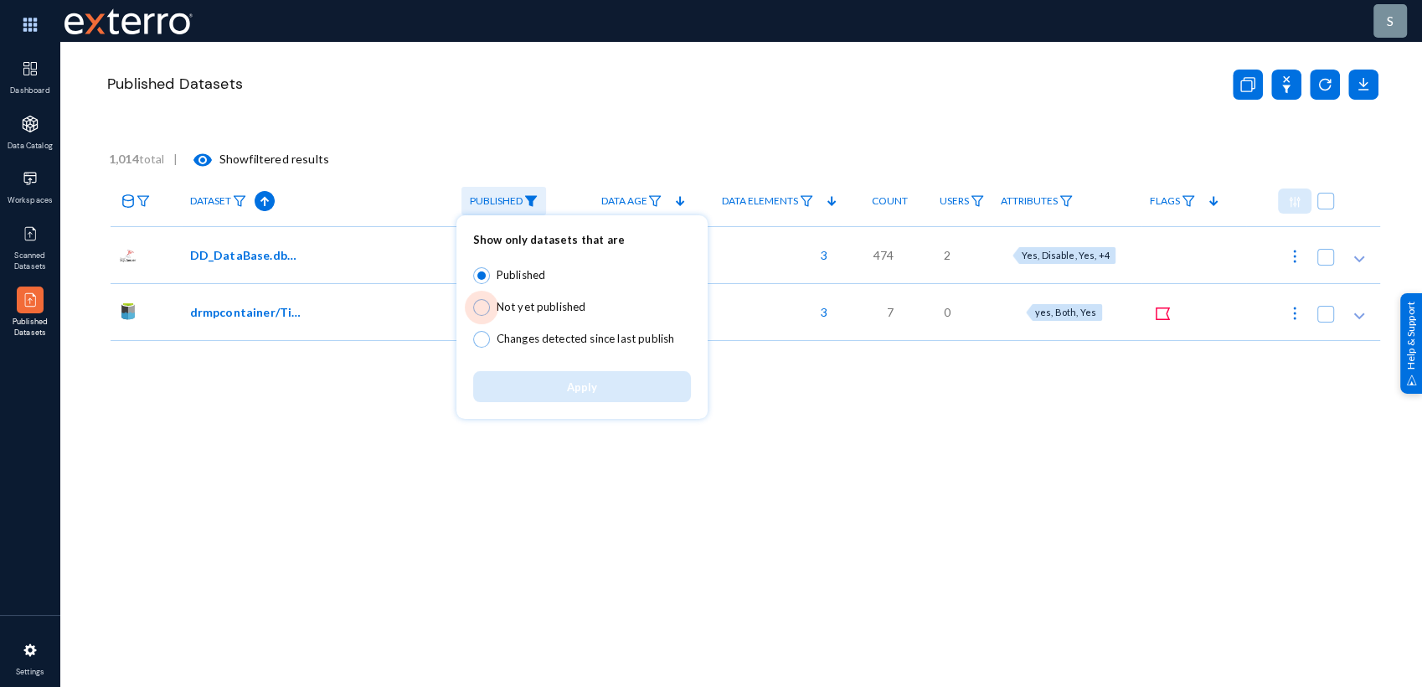
click at [484, 306] on span at bounding box center [481, 307] width 17 height 17
click at [484, 306] on input "Not yet published" at bounding box center [481, 307] width 17 height 17
radio input "true"
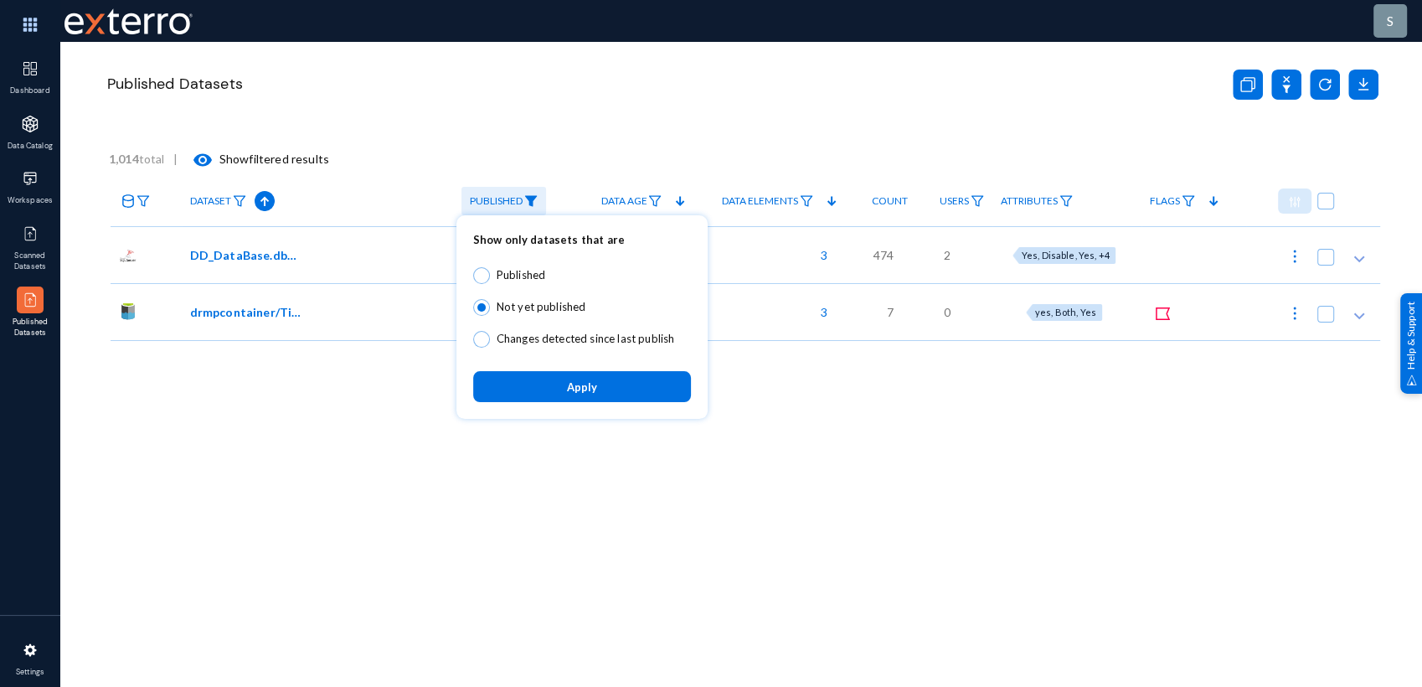
click at [553, 374] on button "Apply" at bounding box center [582, 386] width 218 height 31
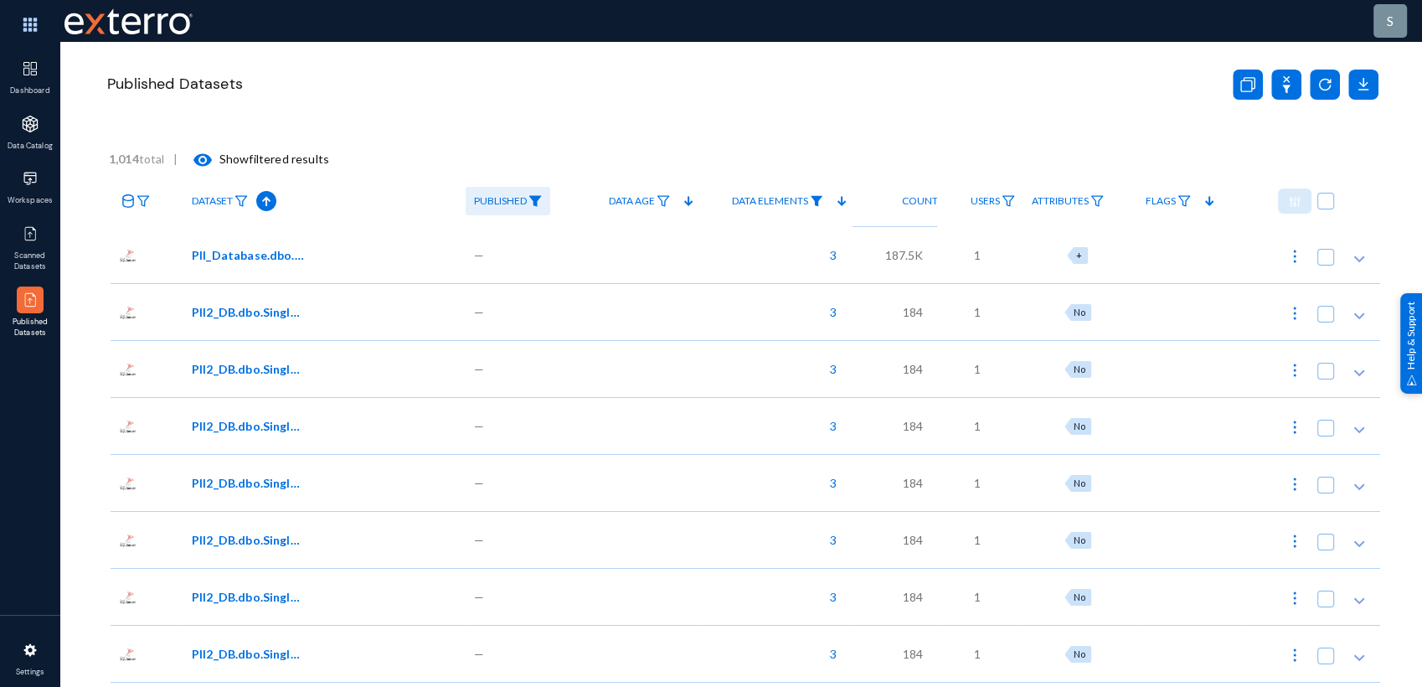
click at [811, 199] on img at bounding box center [816, 201] width 13 height 12
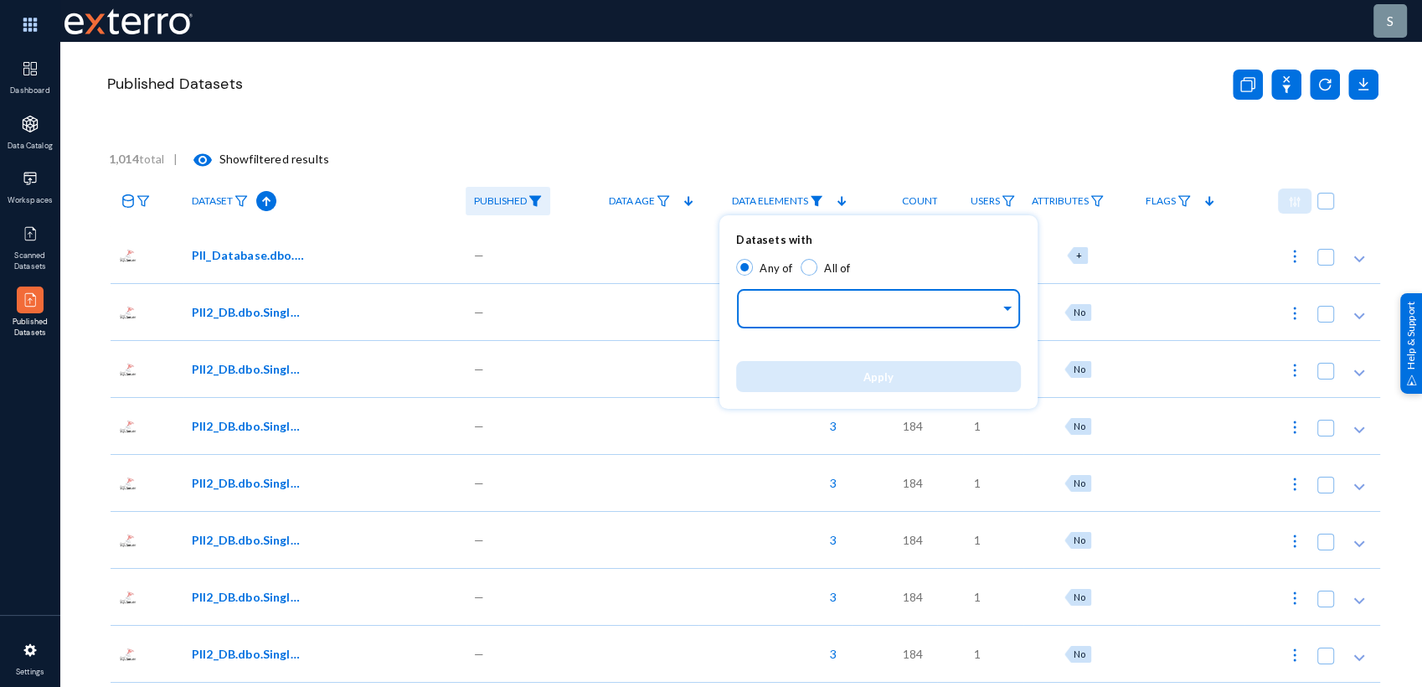
click at [810, 293] on div "Identifiers..." at bounding box center [875, 305] width 250 height 48
click at [806, 307] on input "text" at bounding box center [875, 311] width 250 height 16
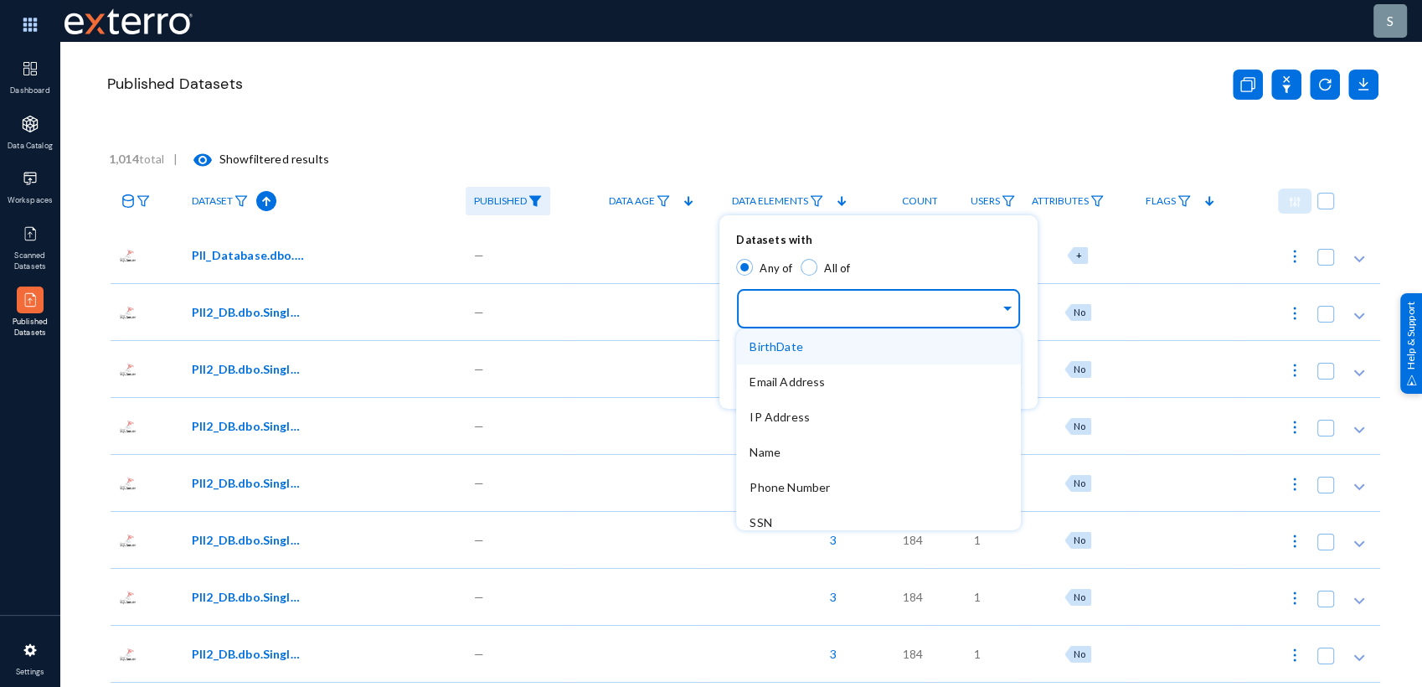
click at [784, 380] on span "Email Address" at bounding box center [787, 381] width 75 height 14
click at [784, 380] on button "Apply" at bounding box center [878, 376] width 285 height 31
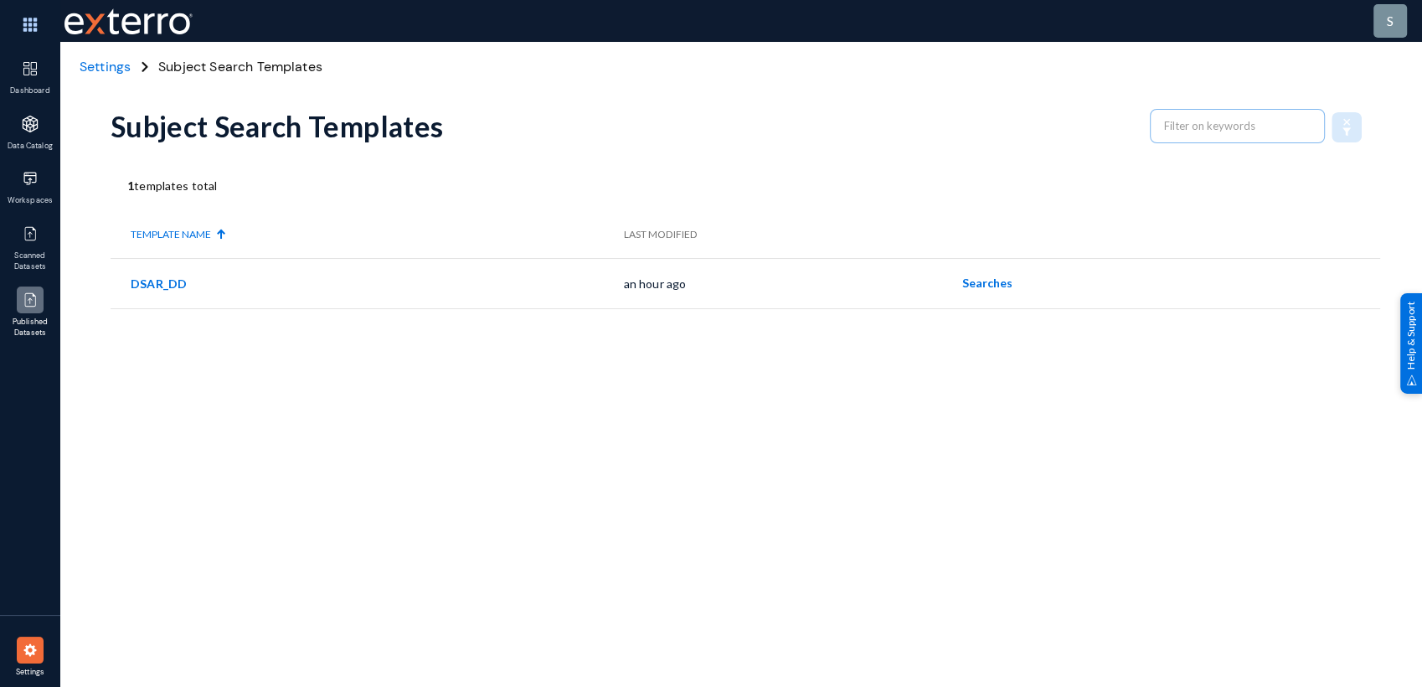
click at [25, 303] on img at bounding box center [30, 300] width 17 height 17
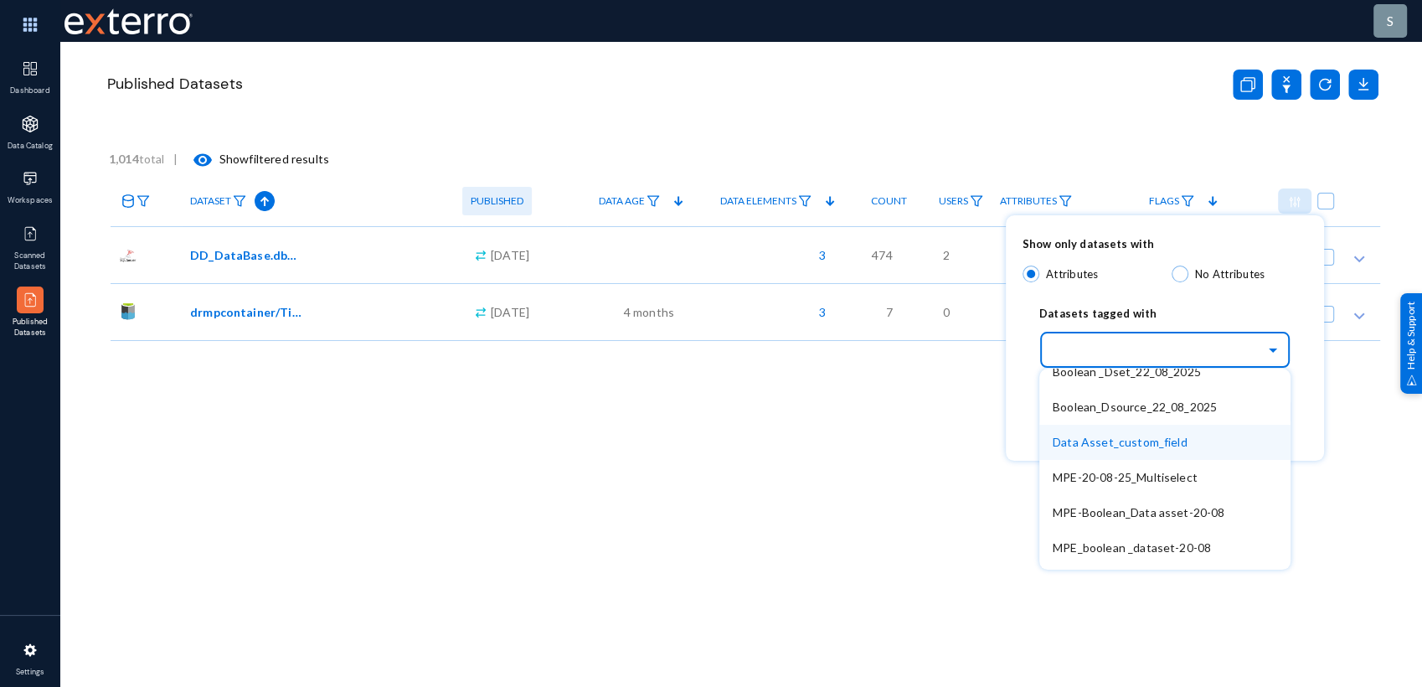
scroll to position [503, 0]
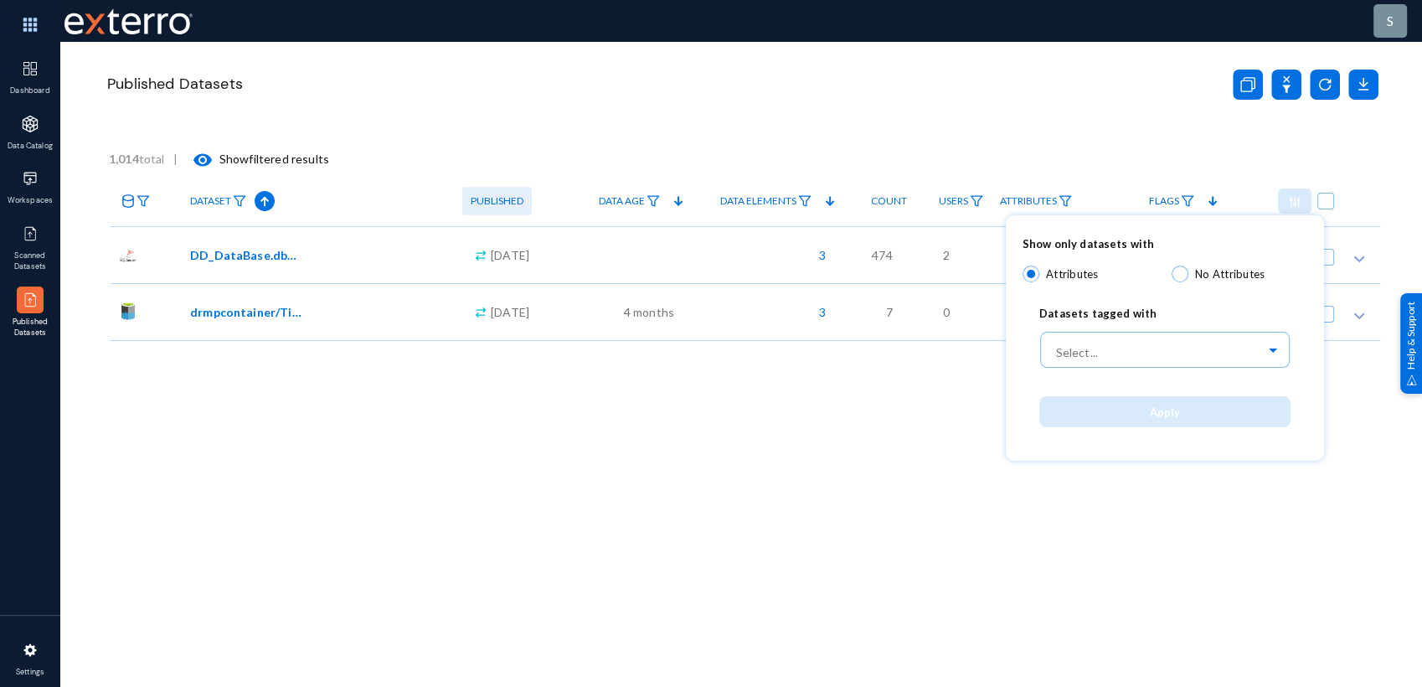
click at [1030, 407] on div "Apply" at bounding box center [1165, 411] width 285 height 65
click at [980, 403] on div at bounding box center [711, 343] width 1422 height 687
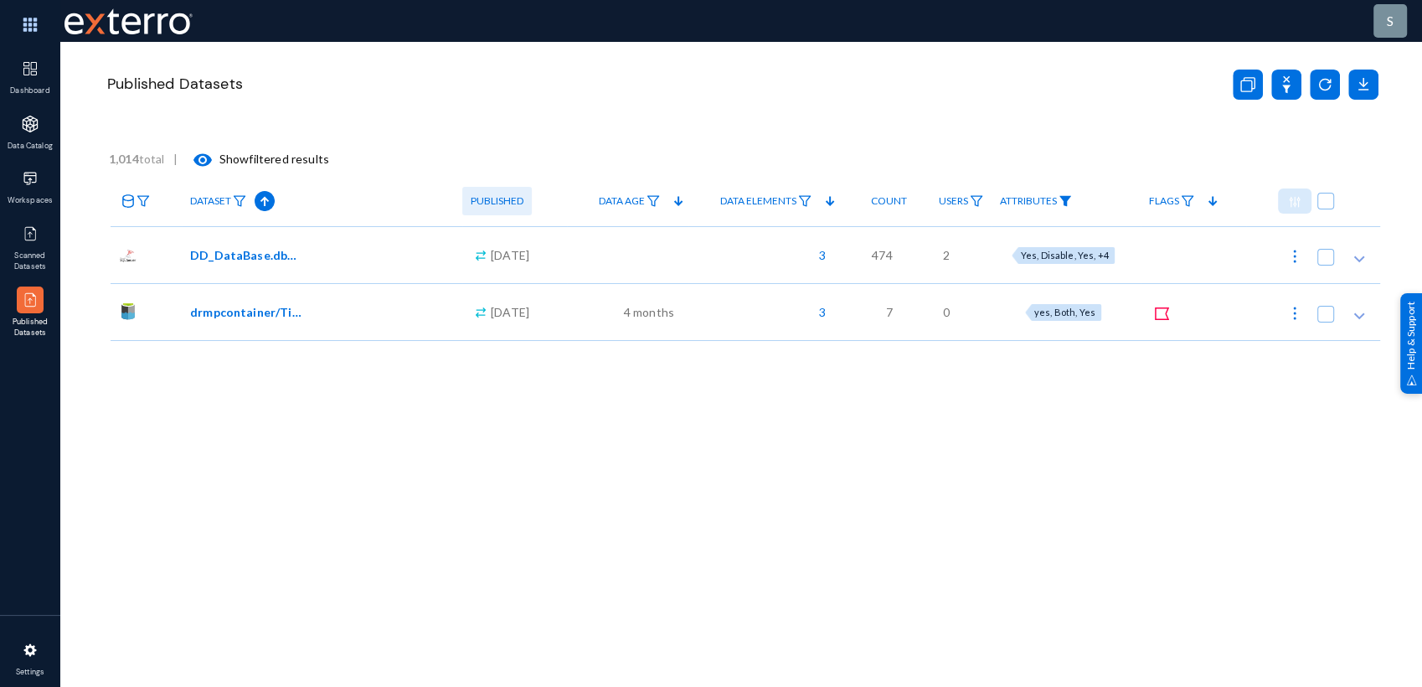
click at [1072, 199] on img at bounding box center [1065, 201] width 13 height 12
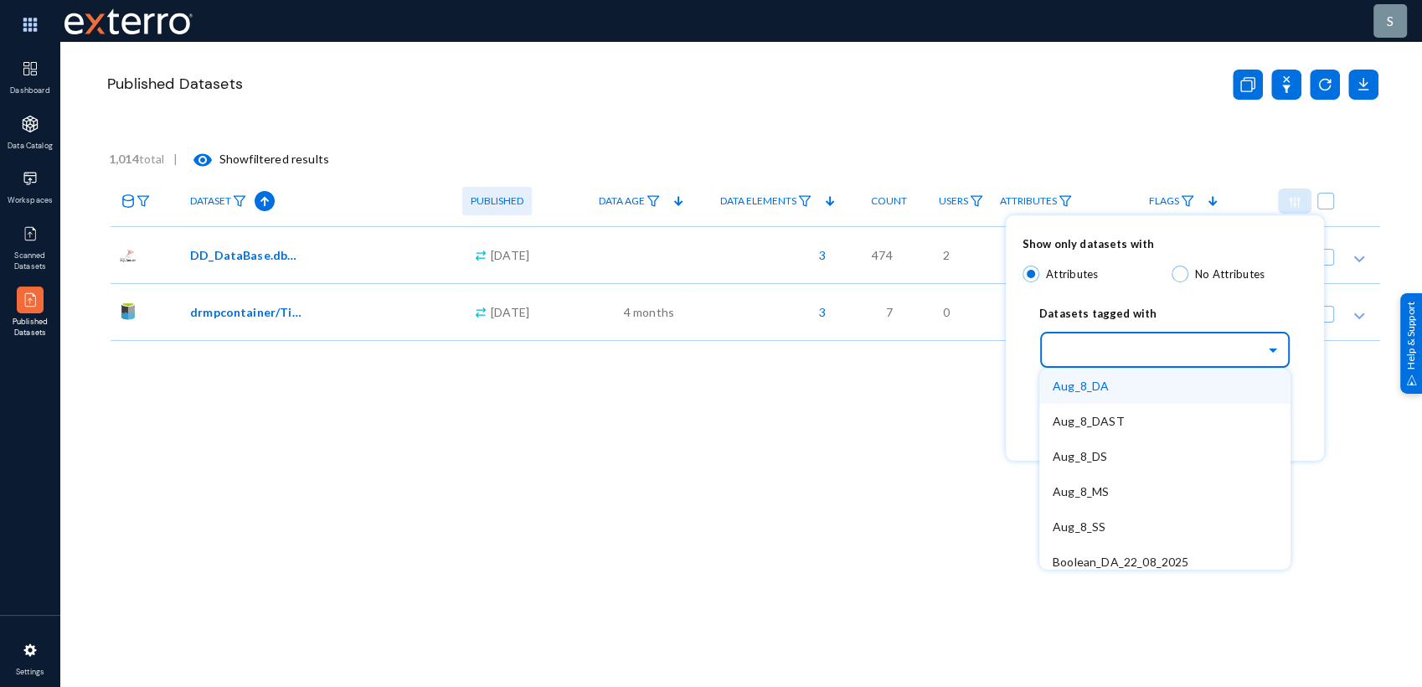
click at [1139, 356] on input "text" at bounding box center [1173, 349] width 235 height 28
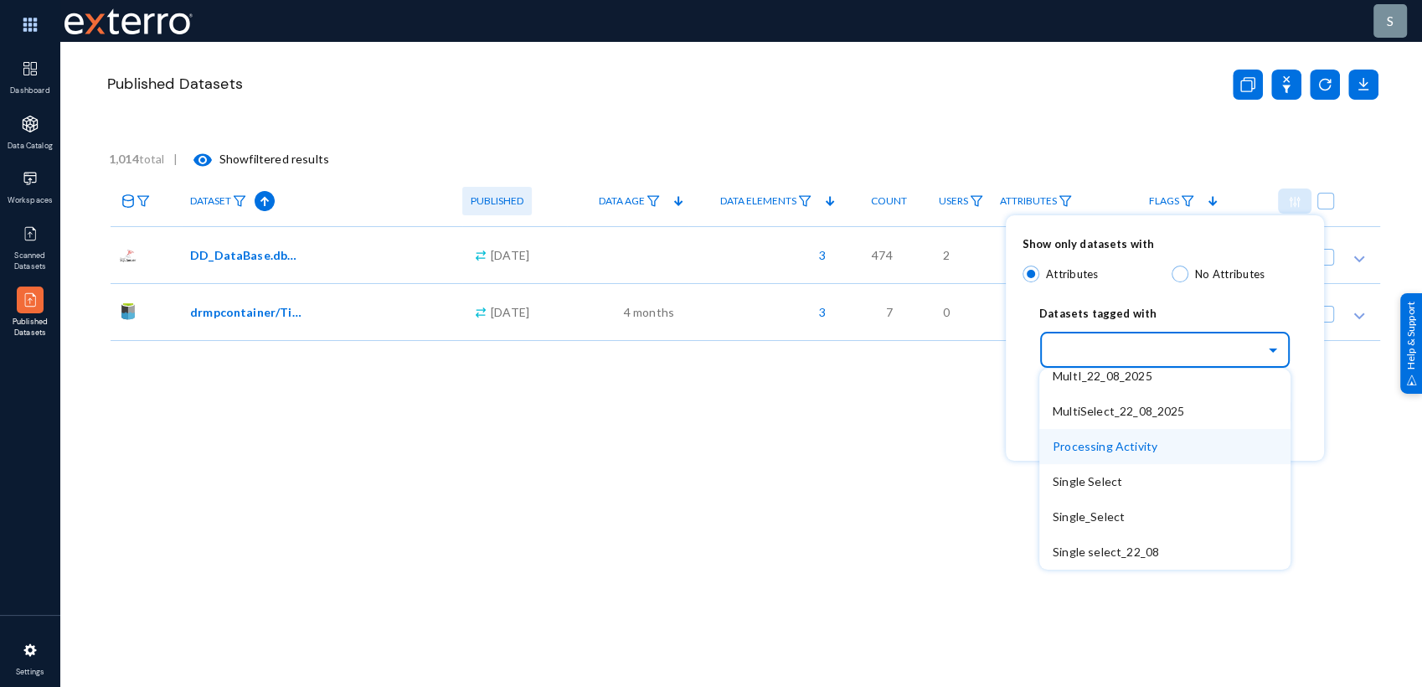
click at [1118, 441] on span "Processing Activity" at bounding box center [1105, 446] width 105 height 14
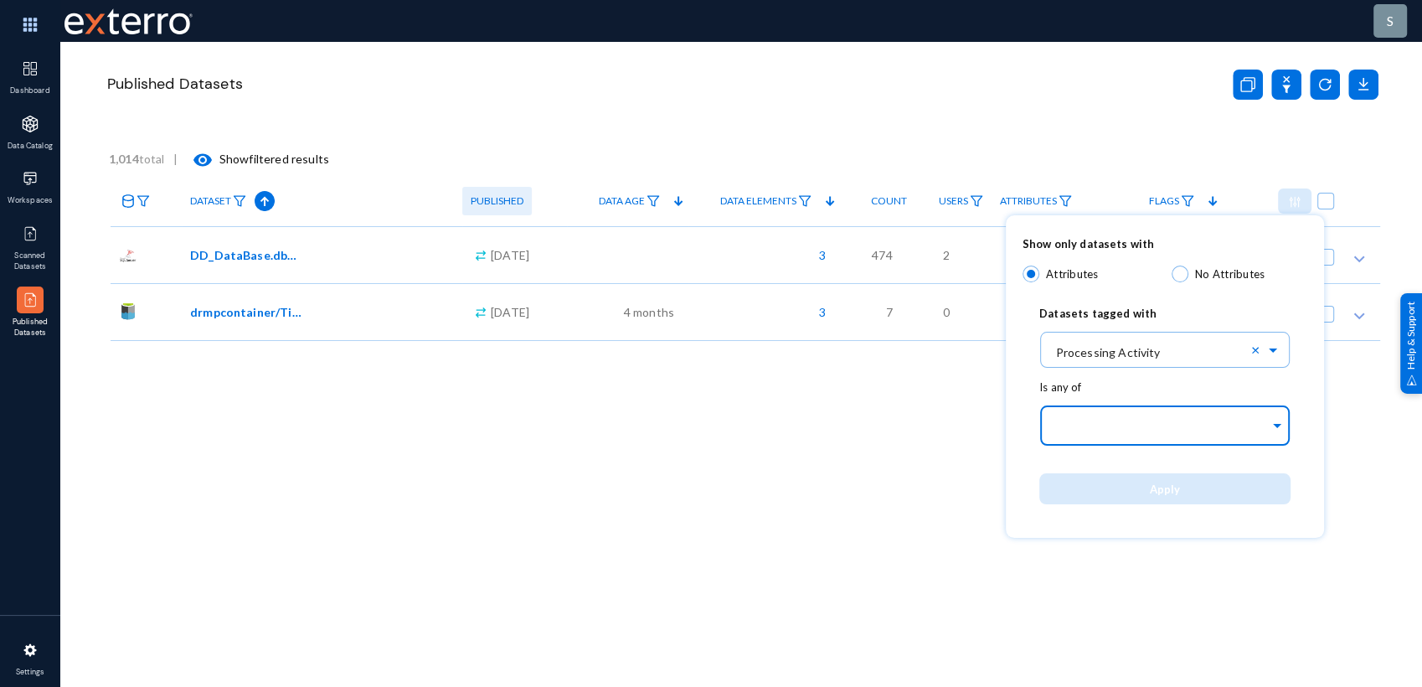
click at [1130, 412] on div at bounding box center [1161, 426] width 217 height 28
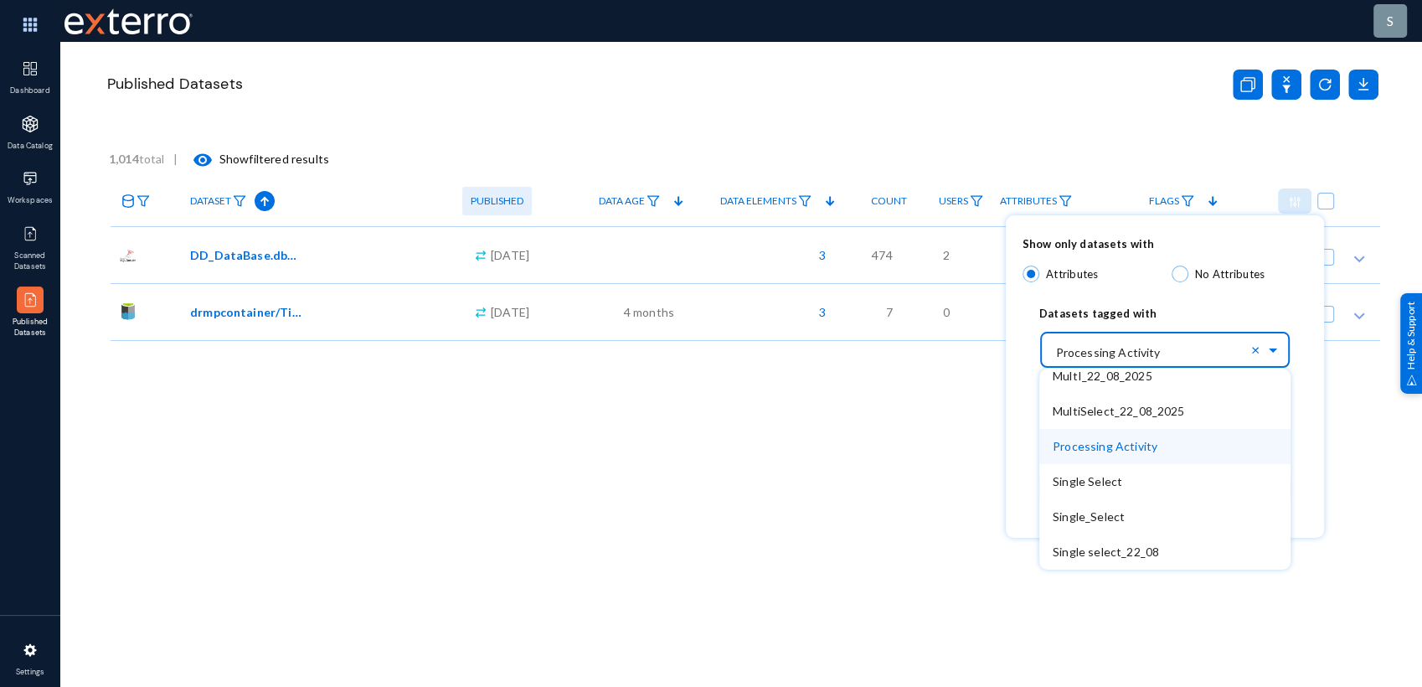
click at [1140, 354] on input "text" at bounding box center [1173, 349] width 235 height 28
click at [1135, 404] on span "MultiSelect_22_08_2025" at bounding box center [1119, 411] width 132 height 14
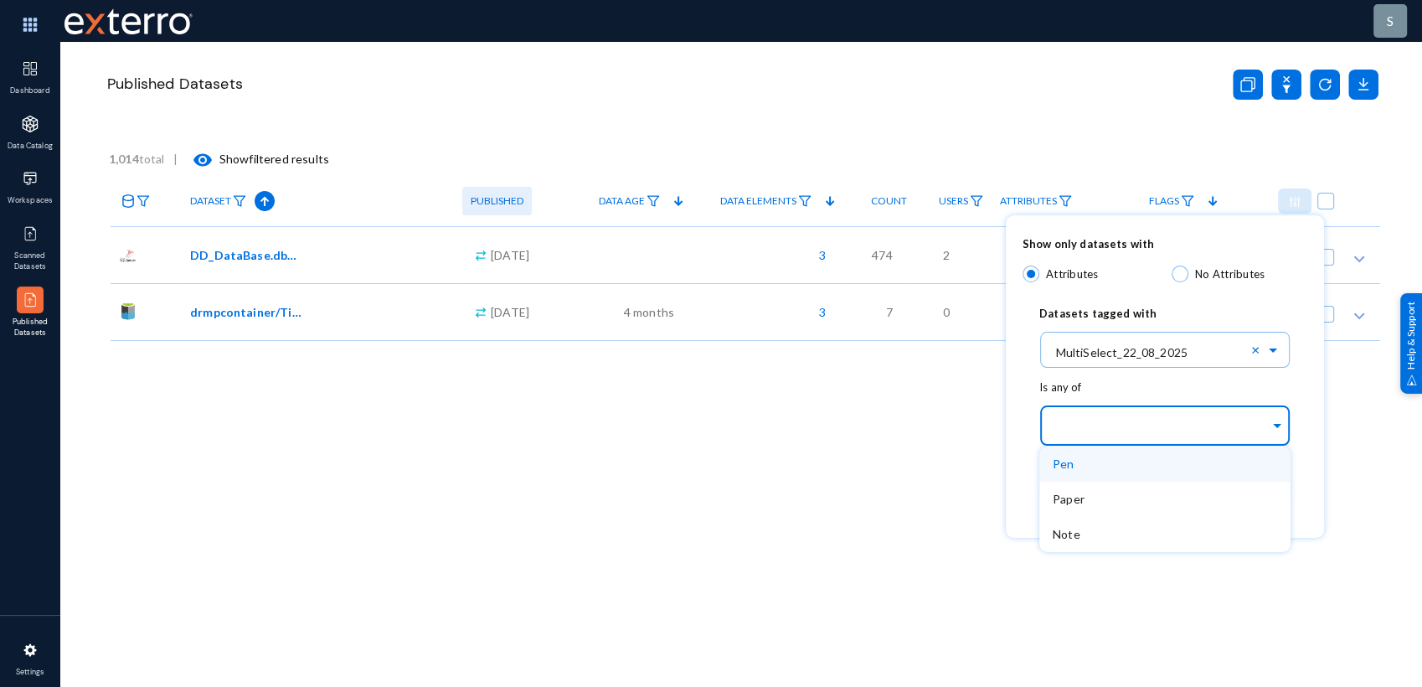
click at [1133, 417] on div at bounding box center [1161, 426] width 217 height 28
click at [1088, 478] on div "Pen" at bounding box center [1165, 464] width 251 height 35
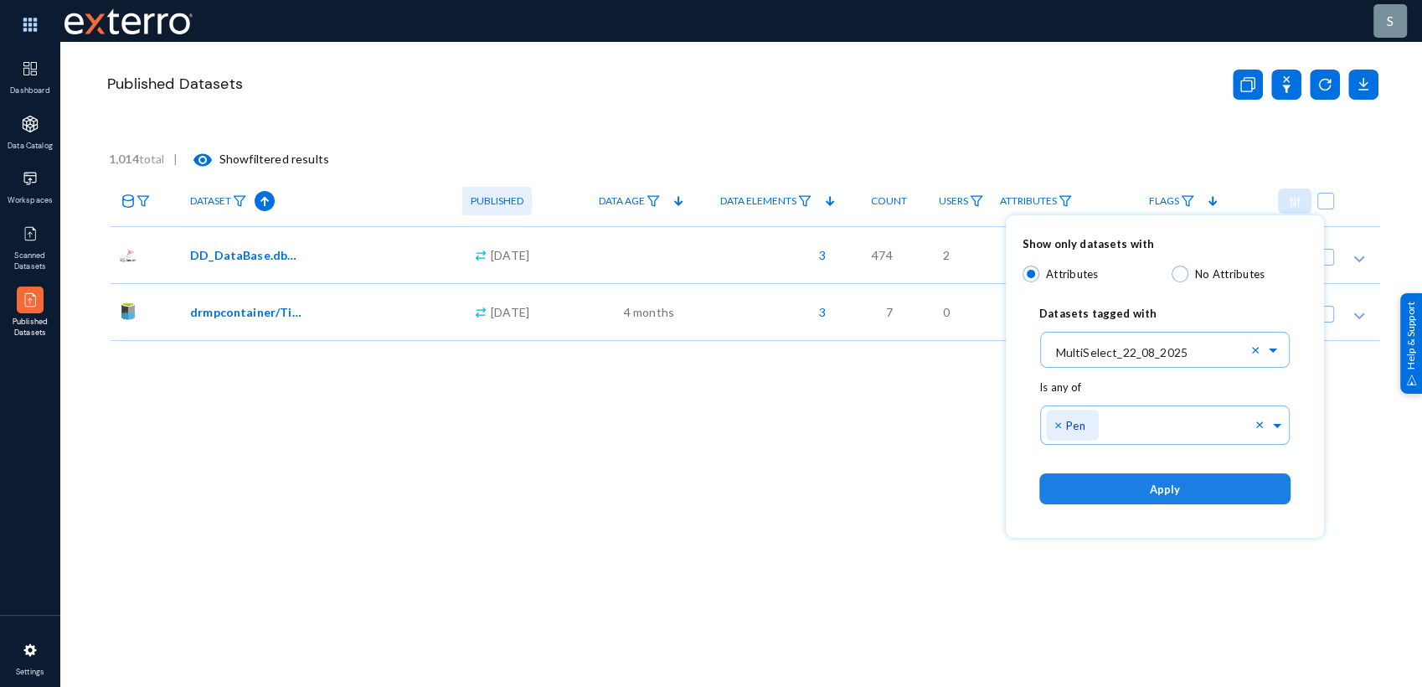
click at [1131, 488] on button "Apply" at bounding box center [1165, 488] width 251 height 31
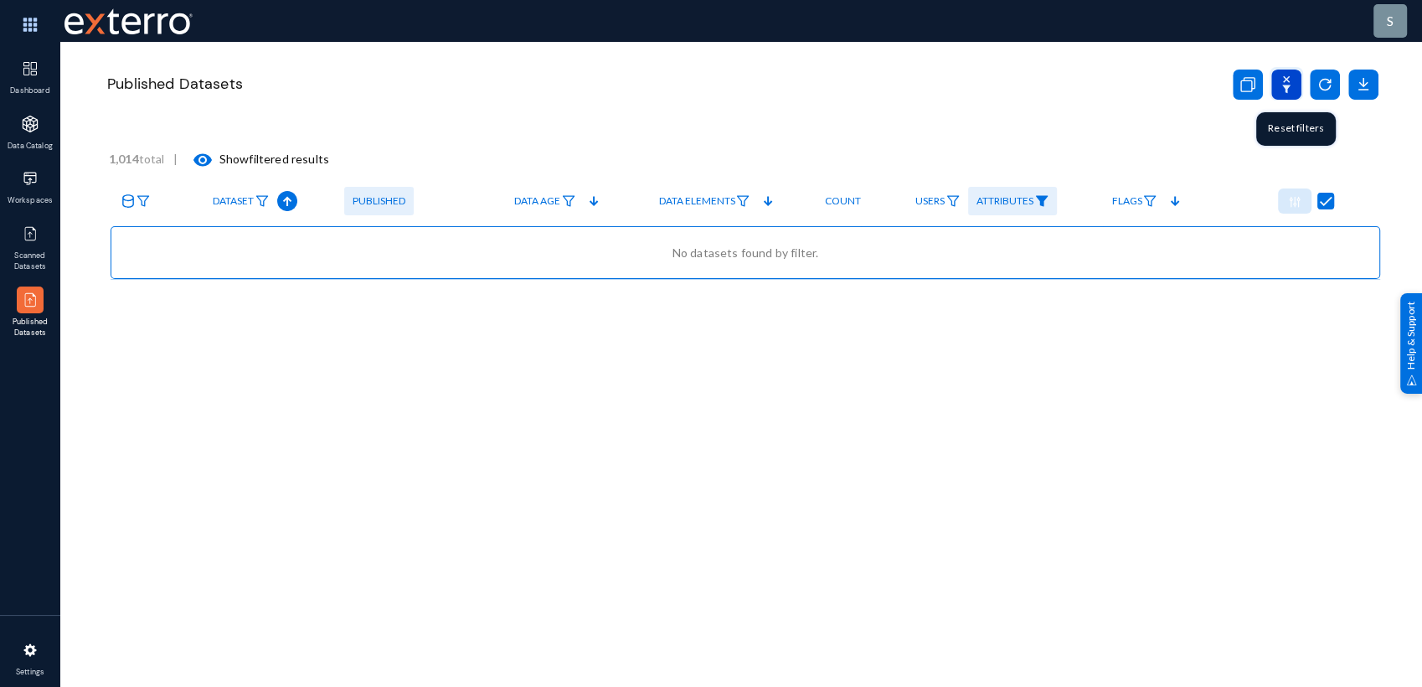
click at [1279, 87] on icon at bounding box center [1287, 85] width 30 height 30
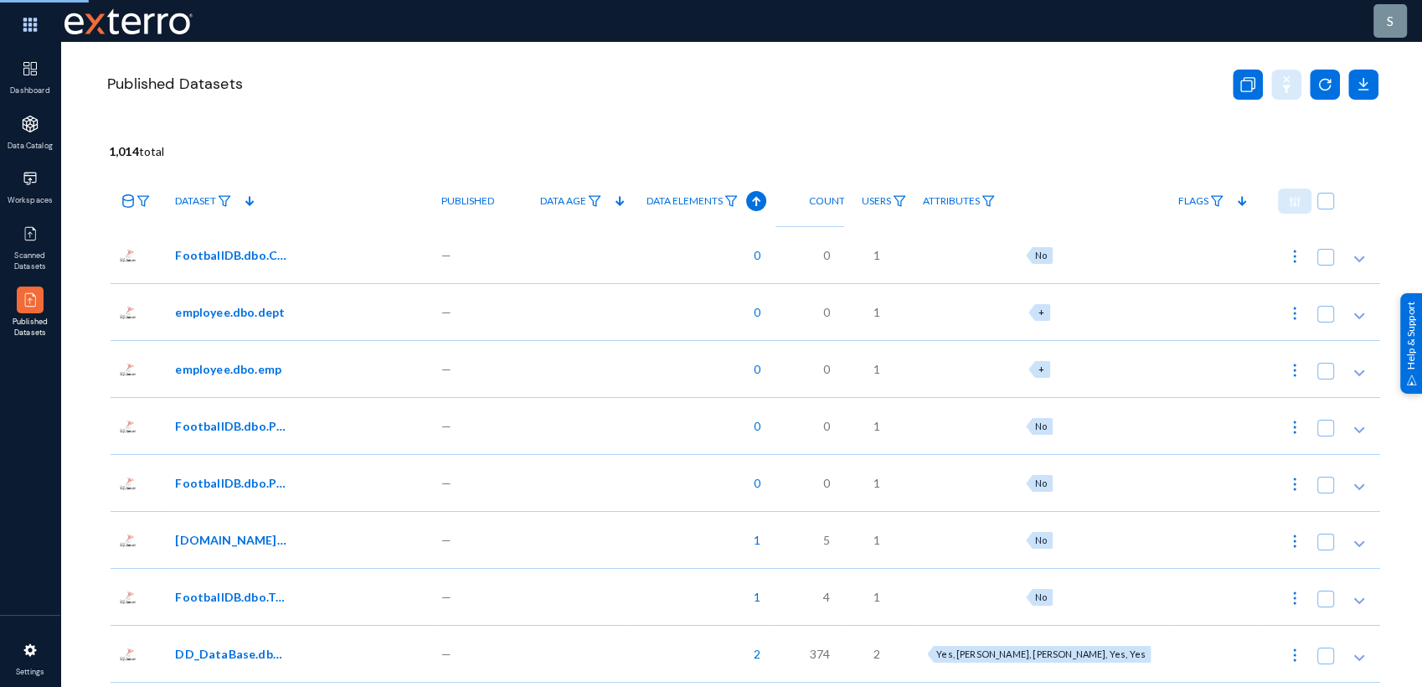
checkbox input "false"
click at [1211, 205] on img at bounding box center [1217, 201] width 13 height 12
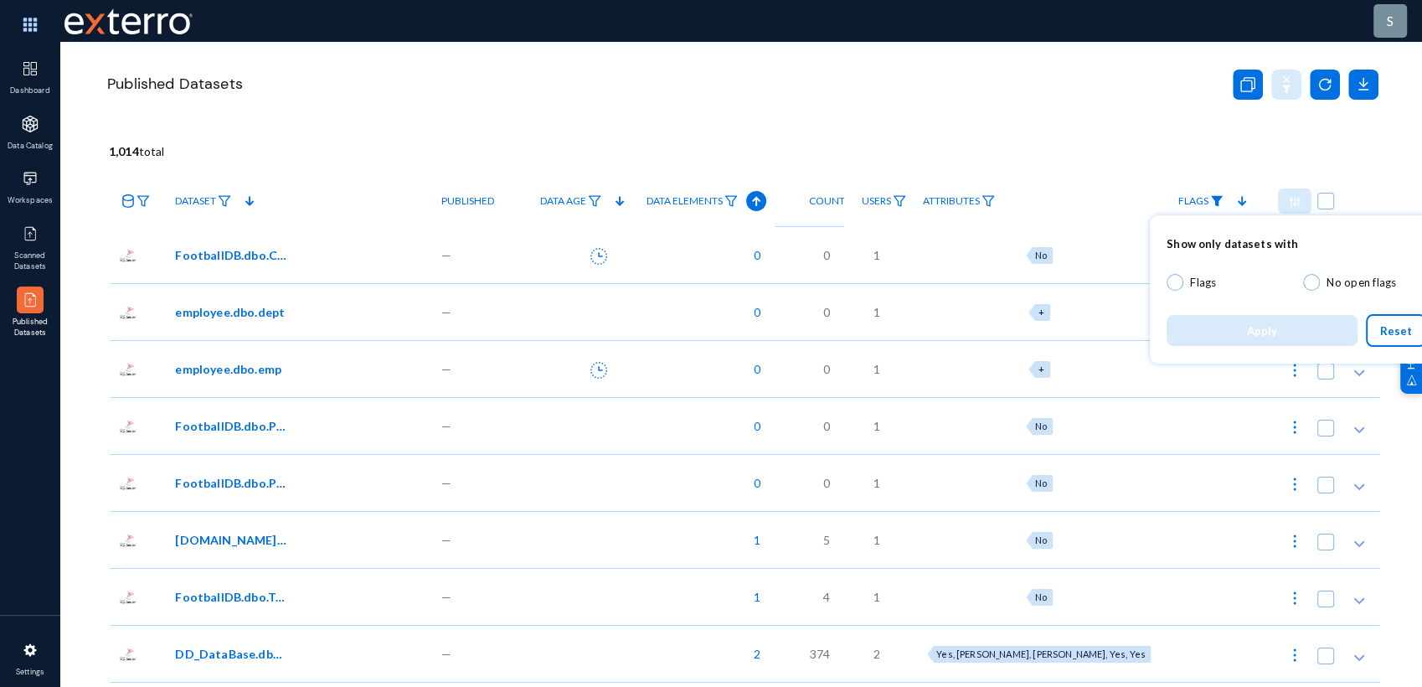
click at [1198, 199] on div at bounding box center [711, 343] width 1422 height 687
click at [1181, 289] on div at bounding box center [1215, 311] width 90 height 57
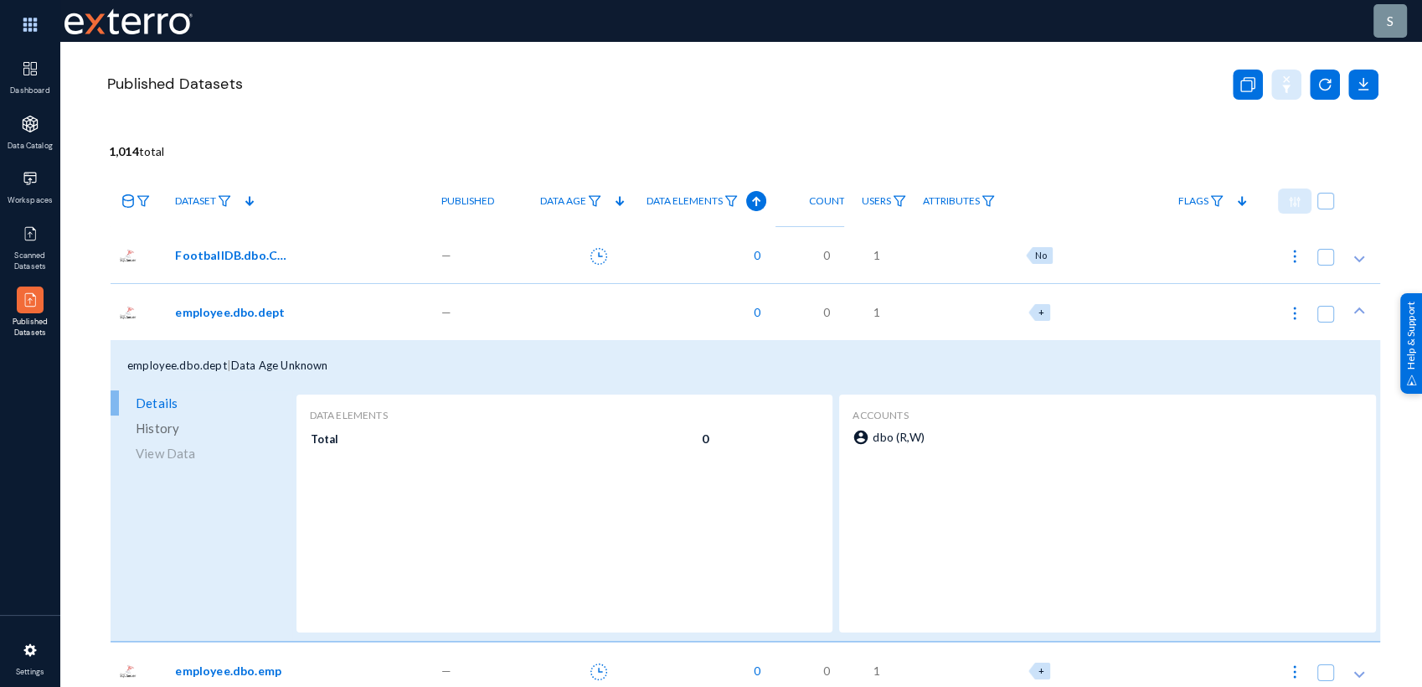
click at [1211, 202] on img at bounding box center [1217, 201] width 13 height 12
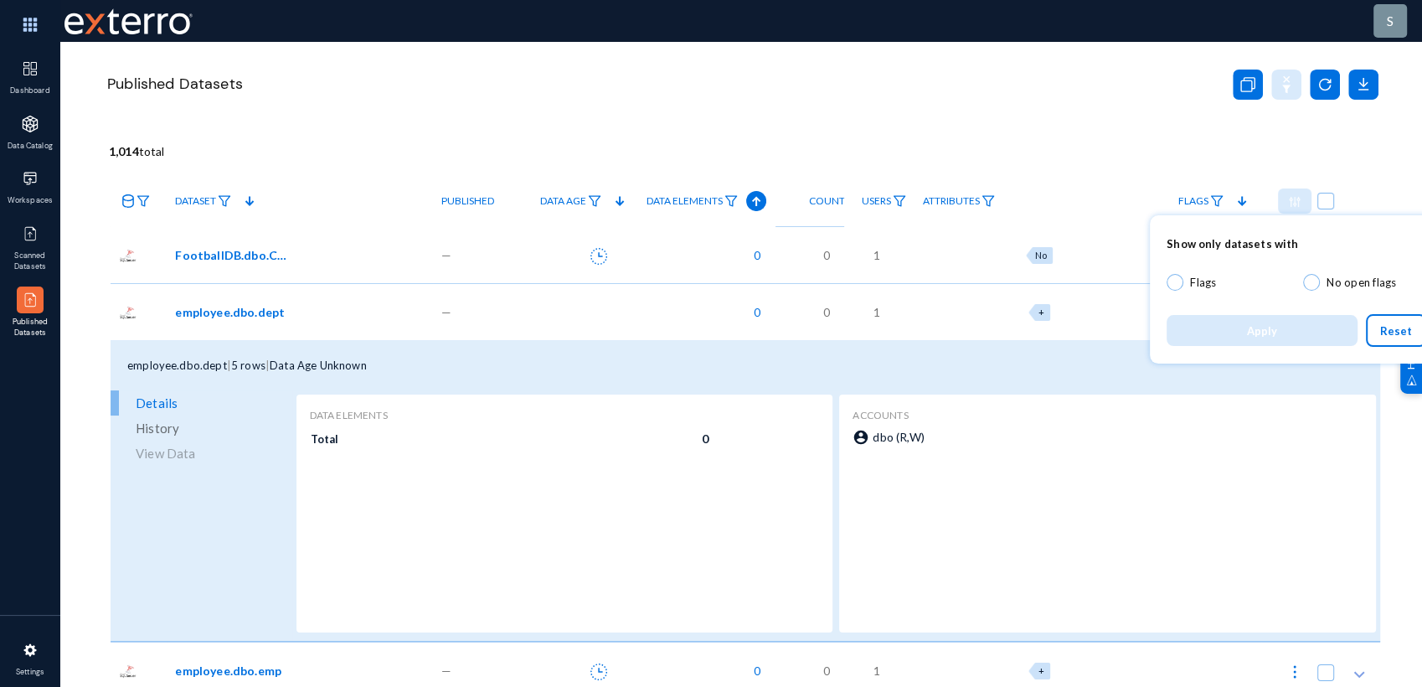
click at [1174, 281] on span at bounding box center [1175, 282] width 17 height 17
click at [1174, 281] on input "Flags" at bounding box center [1175, 282] width 17 height 17
radio input "true"
checkbox input "true"
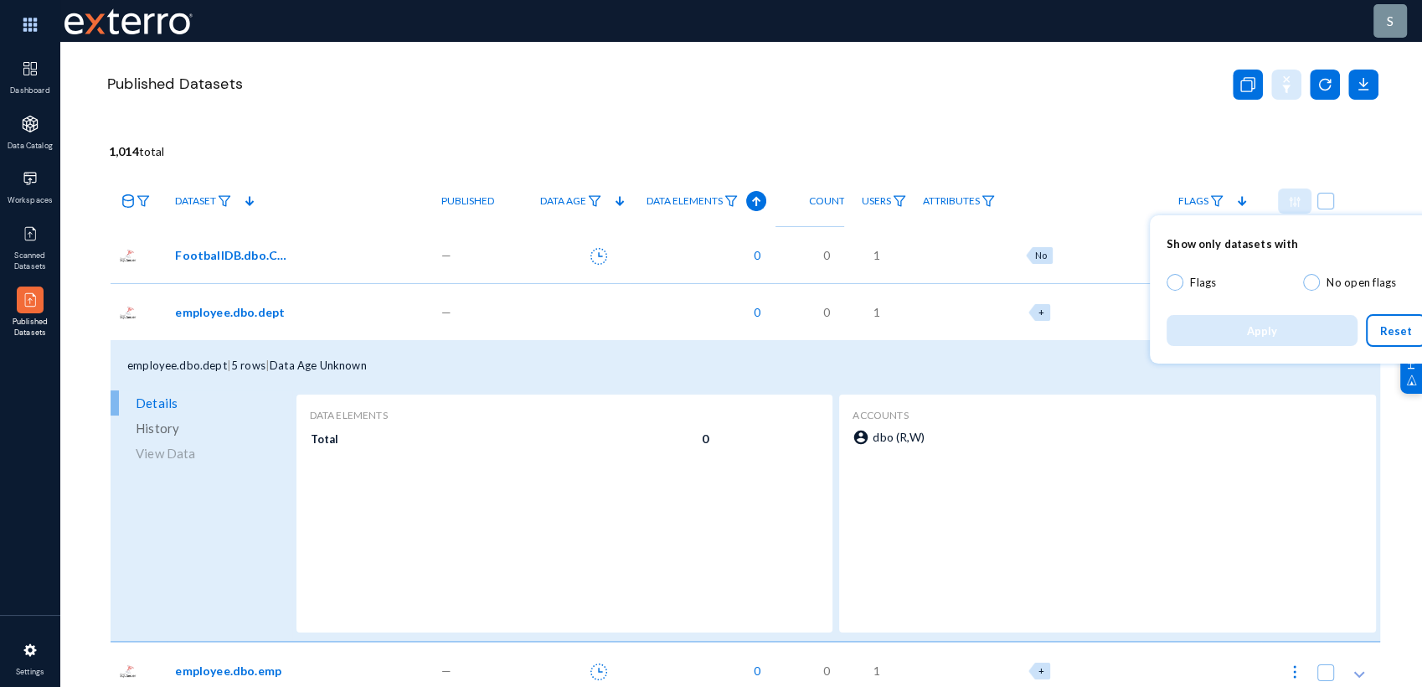
checkbox input "true"
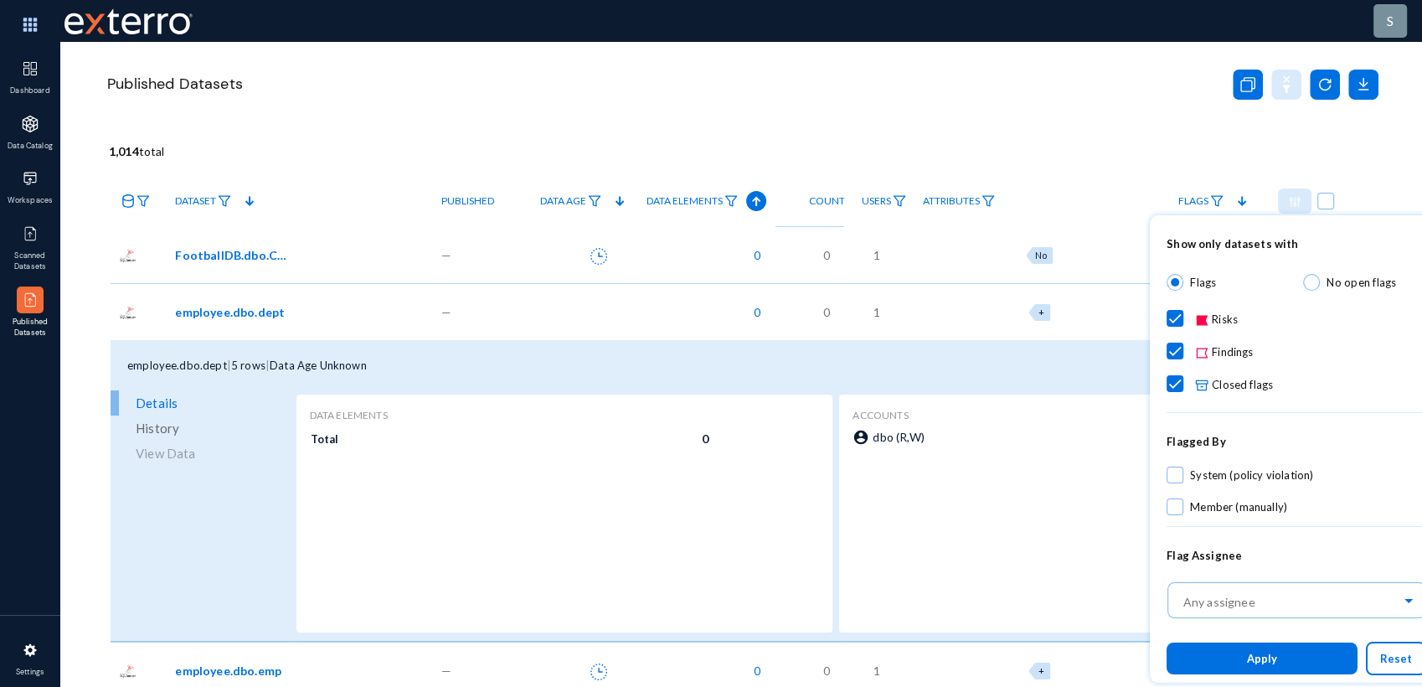
click at [1247, 653] on button "Apply" at bounding box center [1262, 658] width 191 height 31
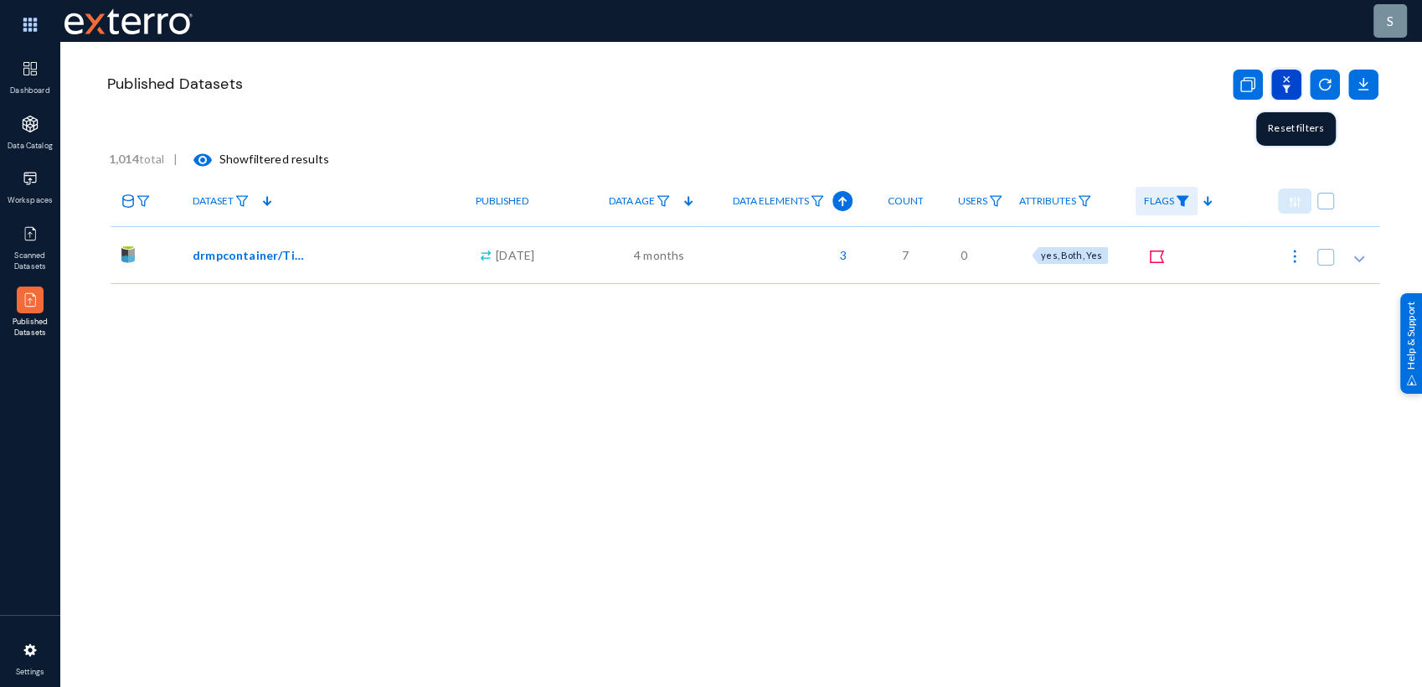
click at [1296, 72] on icon at bounding box center [1287, 85] width 30 height 30
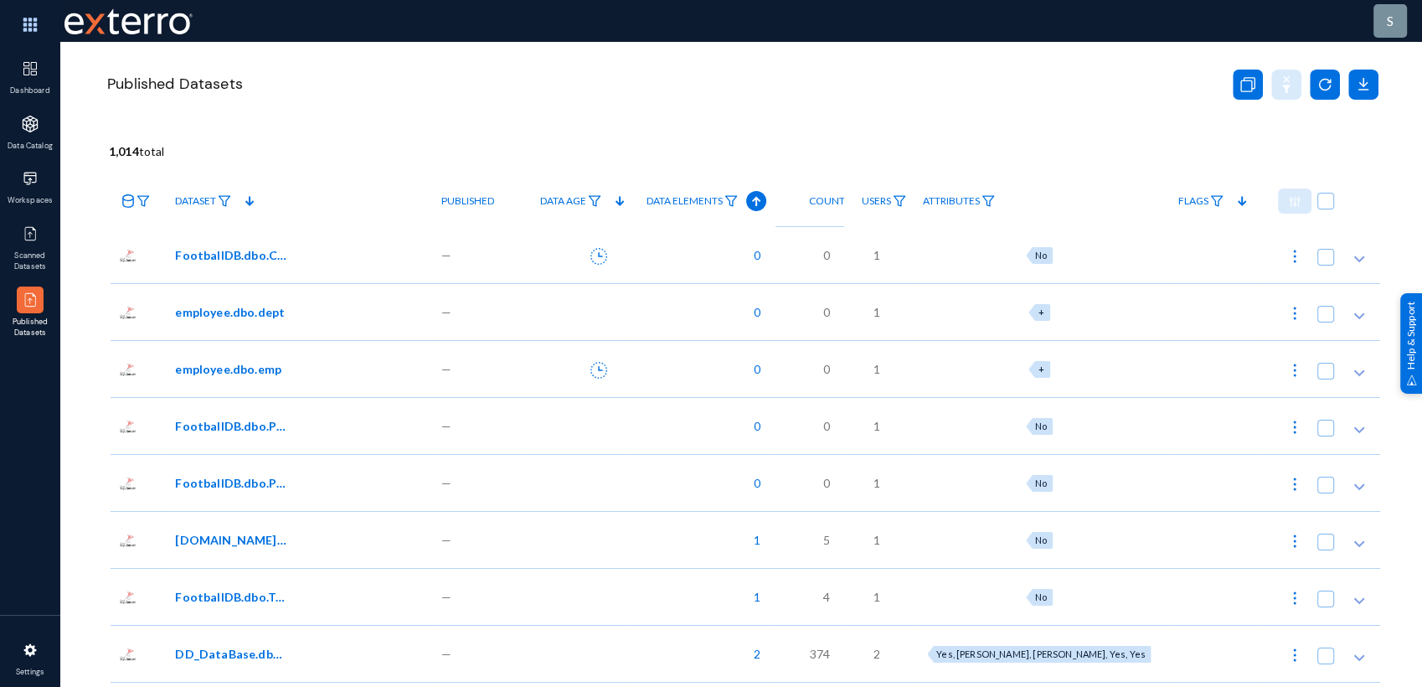
click at [503, 177] on div "Published" at bounding box center [478, 201] width 90 height 50
click at [498, 111] on div "Published Datasets" at bounding box center [743, 105] width 1276 height 126
click at [36, 233] on img at bounding box center [30, 233] width 17 height 17
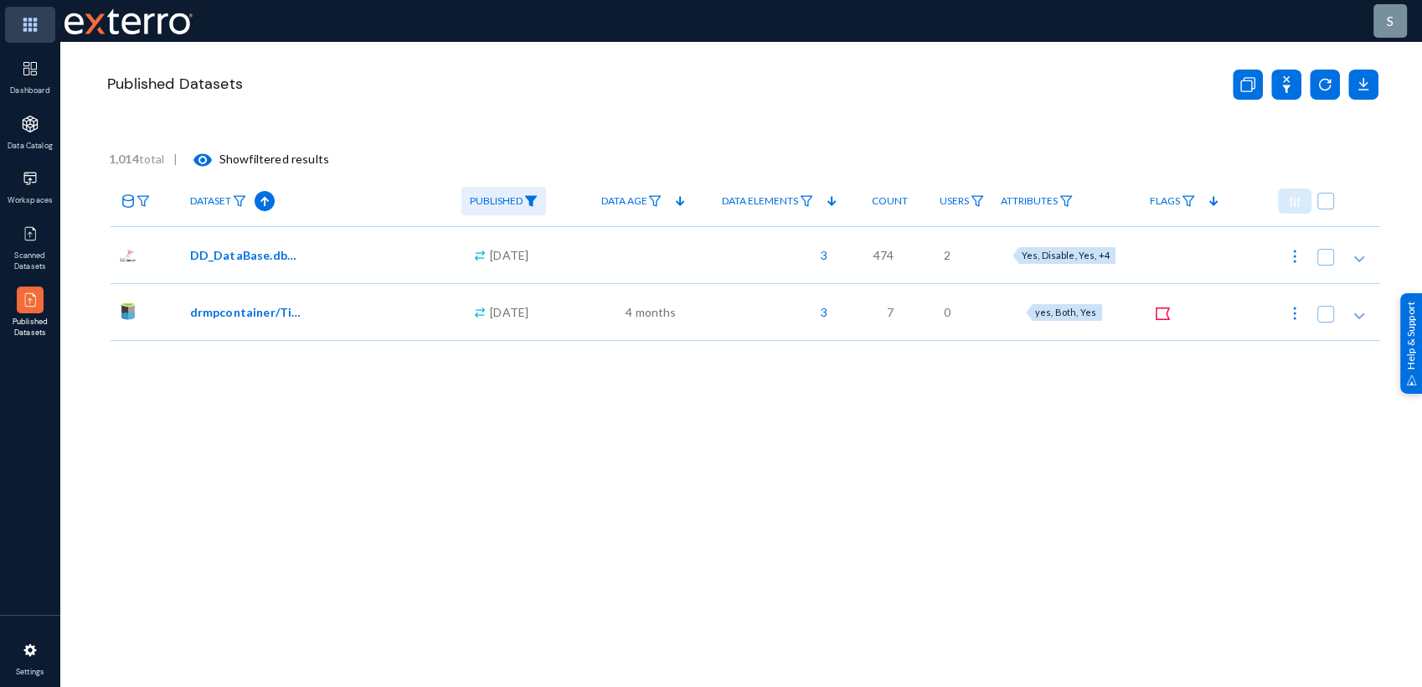
click at [32, 28] on img at bounding box center [30, 25] width 50 height 36
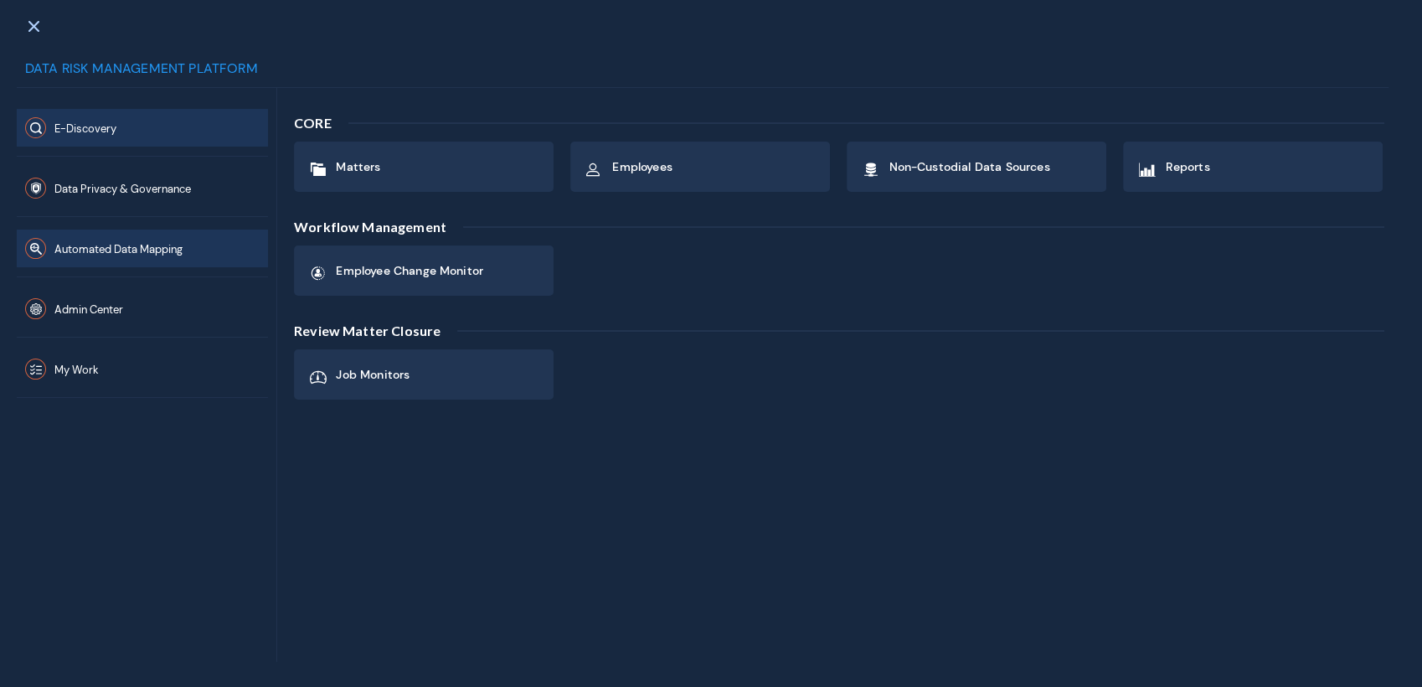
click at [146, 249] on span "Automated Data Mapping" at bounding box center [118, 249] width 128 height 14
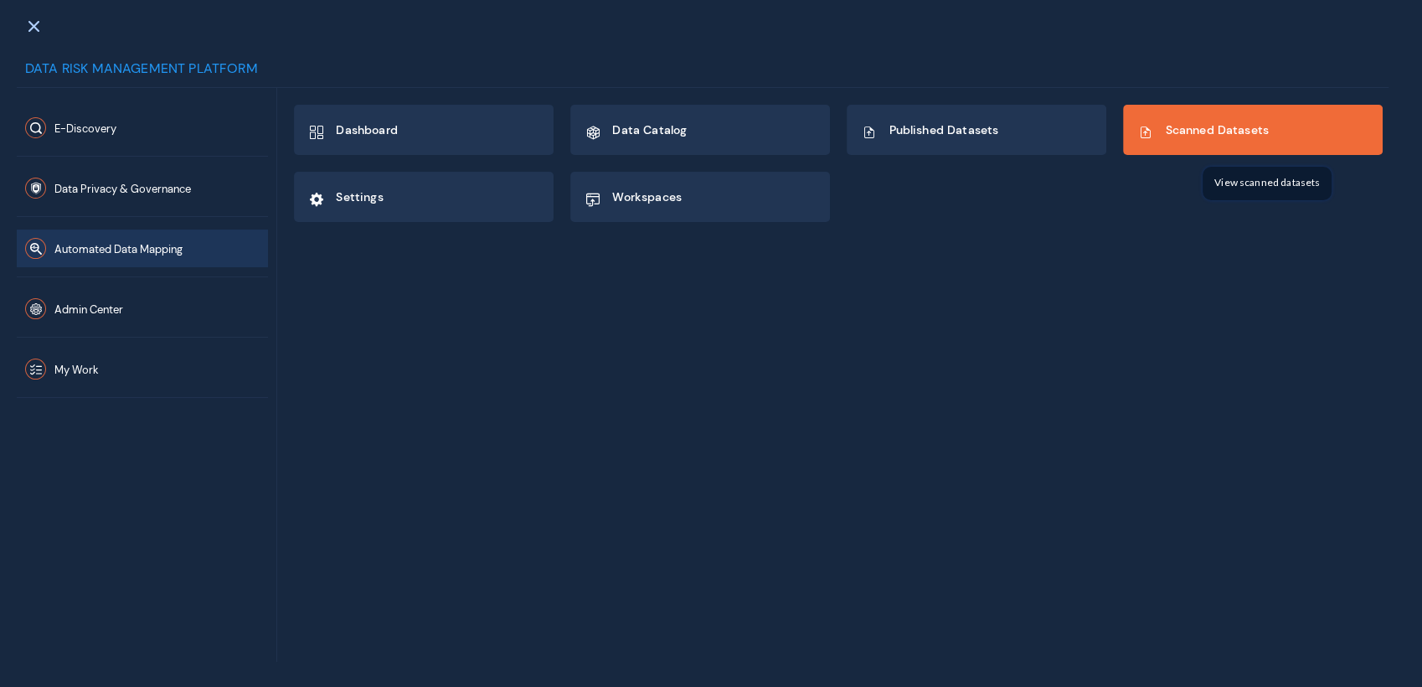
click at [1236, 126] on span "Scanned Datasets" at bounding box center [1217, 129] width 104 height 15
